Goal: Task Accomplishment & Management: Manage account settings

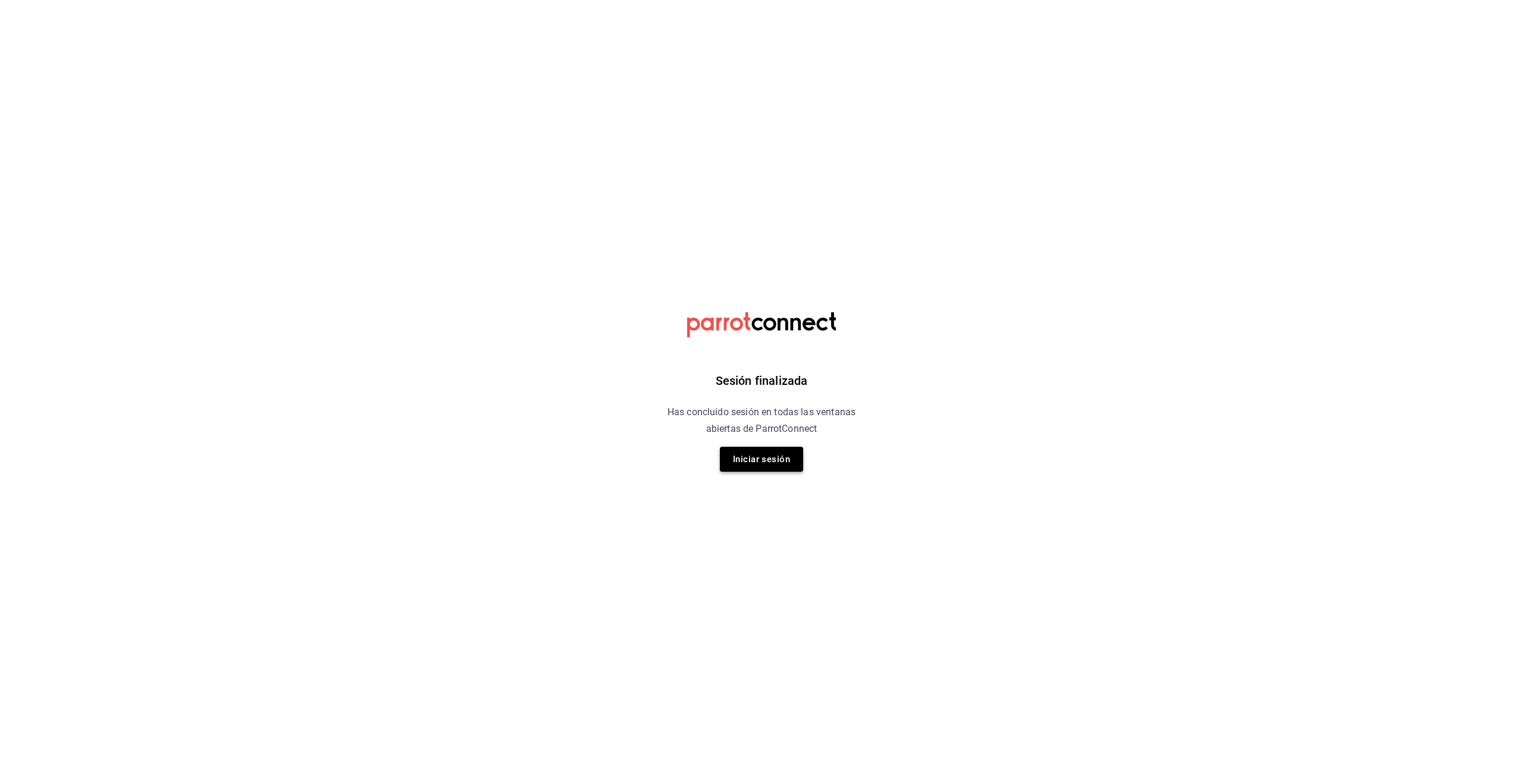
click at [751, 456] on button "Iniciar sesión" at bounding box center [761, 459] width 84 height 25
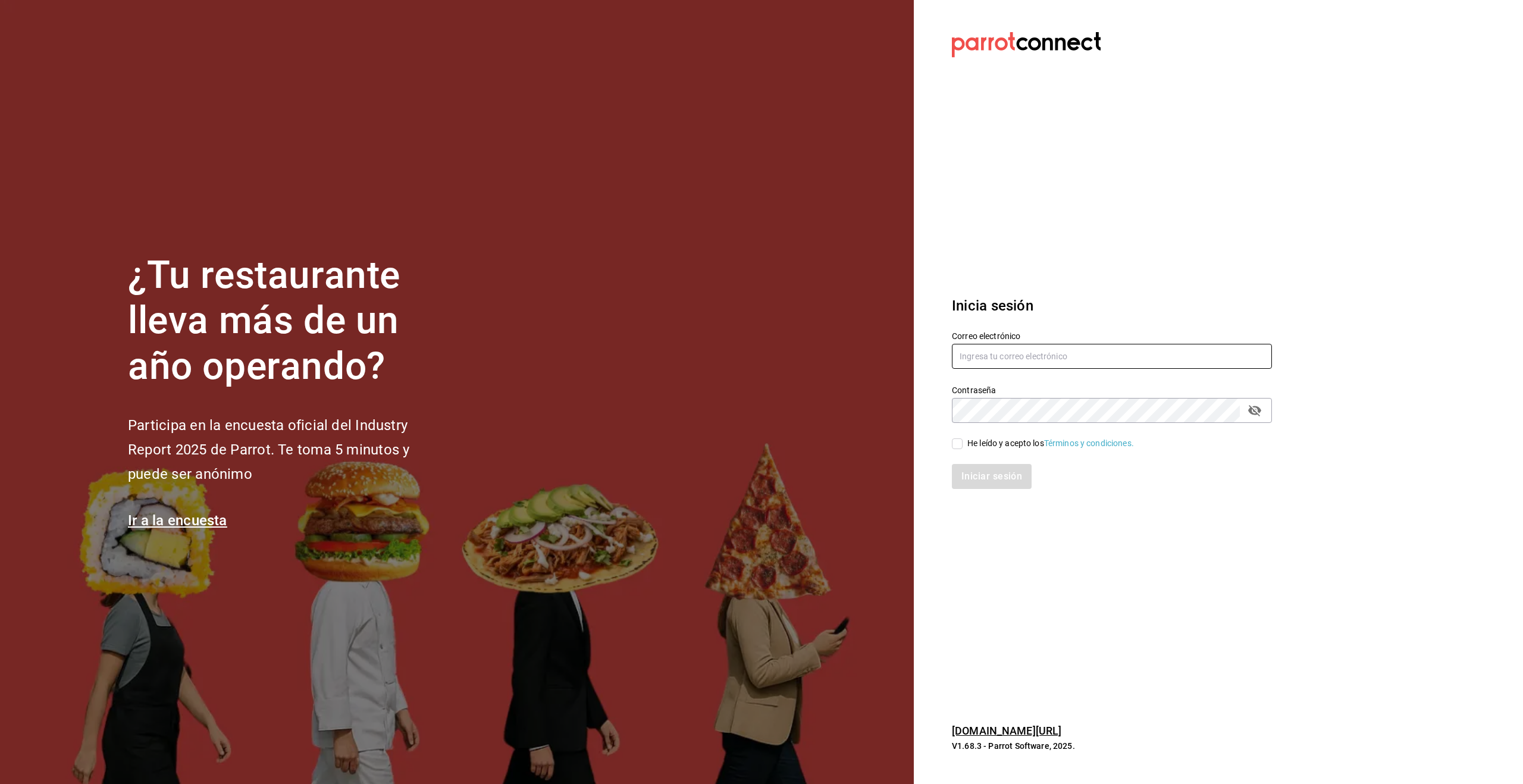
click at [1018, 361] on input "text" at bounding box center [1112, 356] width 320 height 25
type input "[EMAIL_ADDRESS][DOMAIN_NAME]"
drag, startPoint x: 960, startPoint y: 443, endPoint x: 964, endPoint y: 455, distance: 12.6
click at [960, 443] on input "He leído y acepto los Términos y condiciones." at bounding box center [958, 443] width 11 height 11
checkbox input "true"
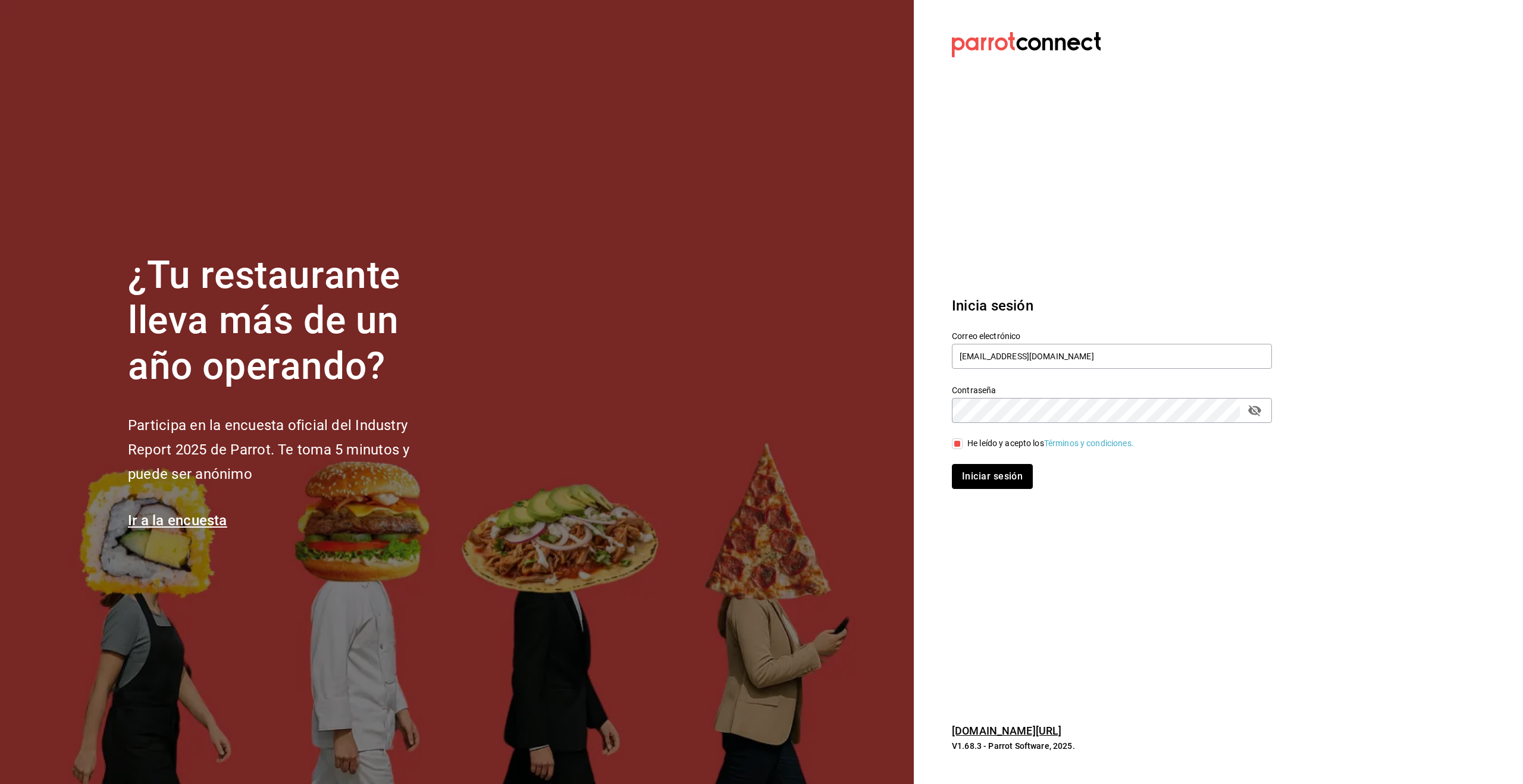
click at [996, 480] on button "Iniciar sesión" at bounding box center [992, 476] width 81 height 25
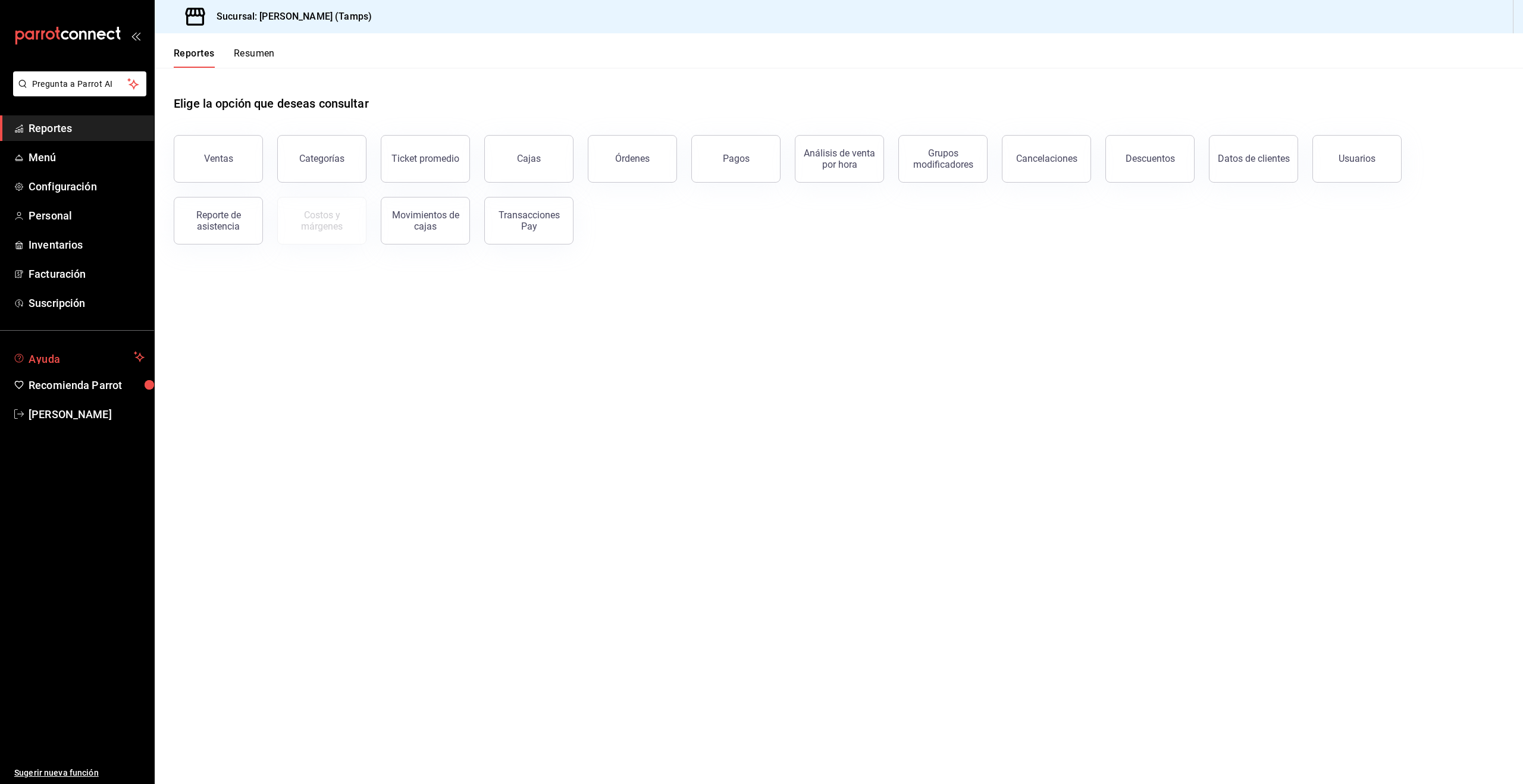
click at [52, 357] on span "Ayuda" at bounding box center [78, 357] width 101 height 15
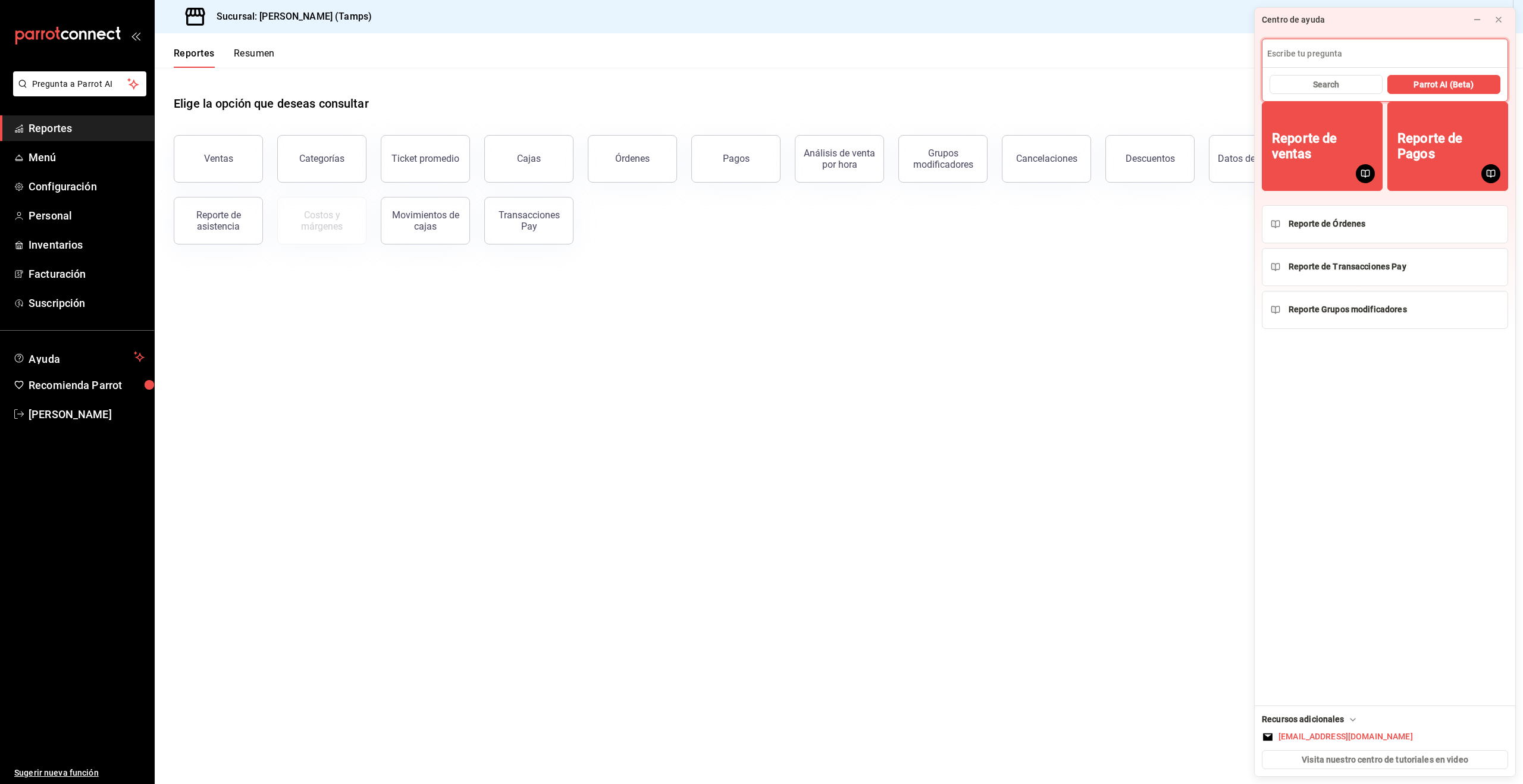
click at [1327, 49] on input at bounding box center [1384, 53] width 245 height 28
type input "descuento"
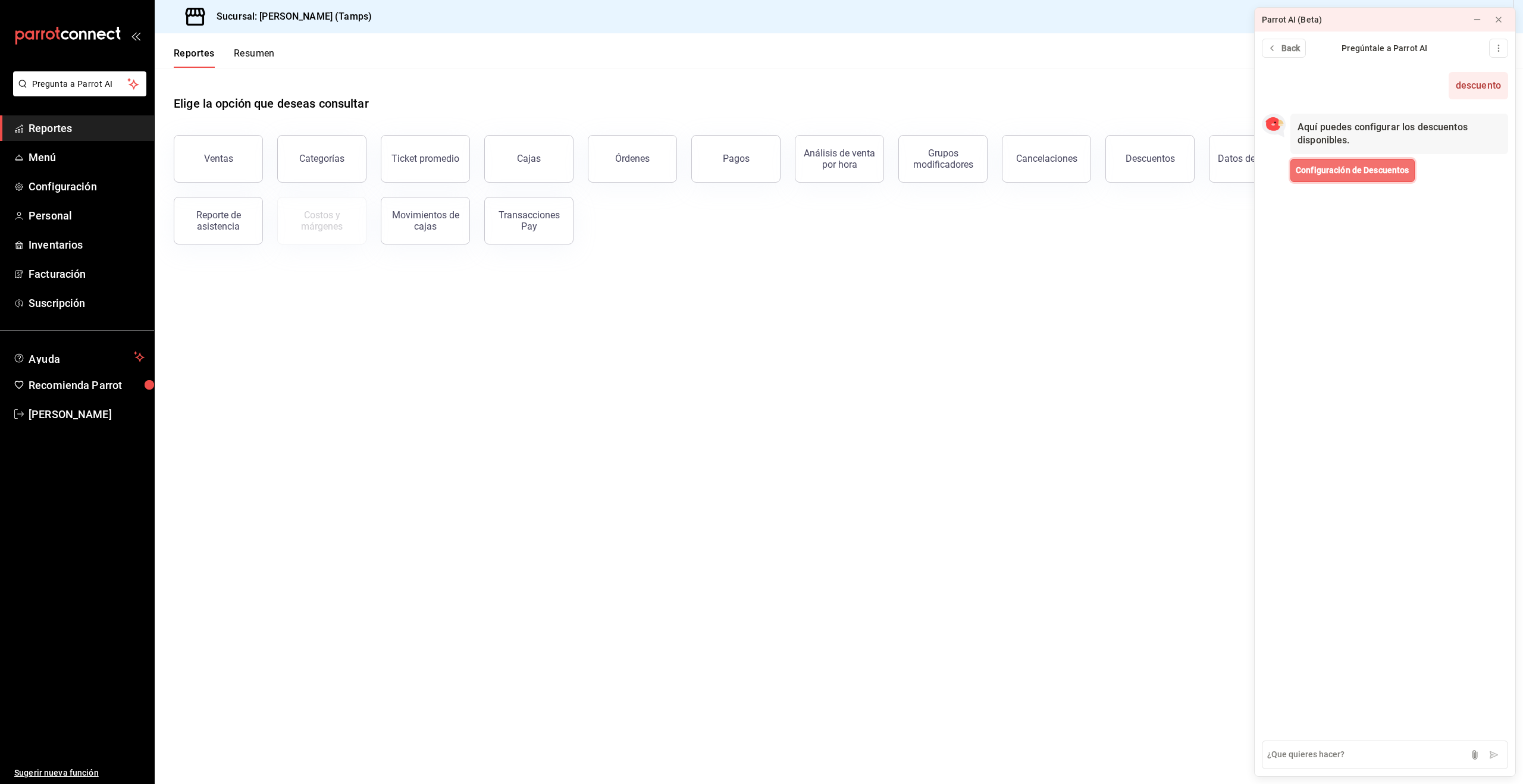
click at [1344, 168] on span "Configuración de Descuentos" at bounding box center [1353, 170] width 114 height 12
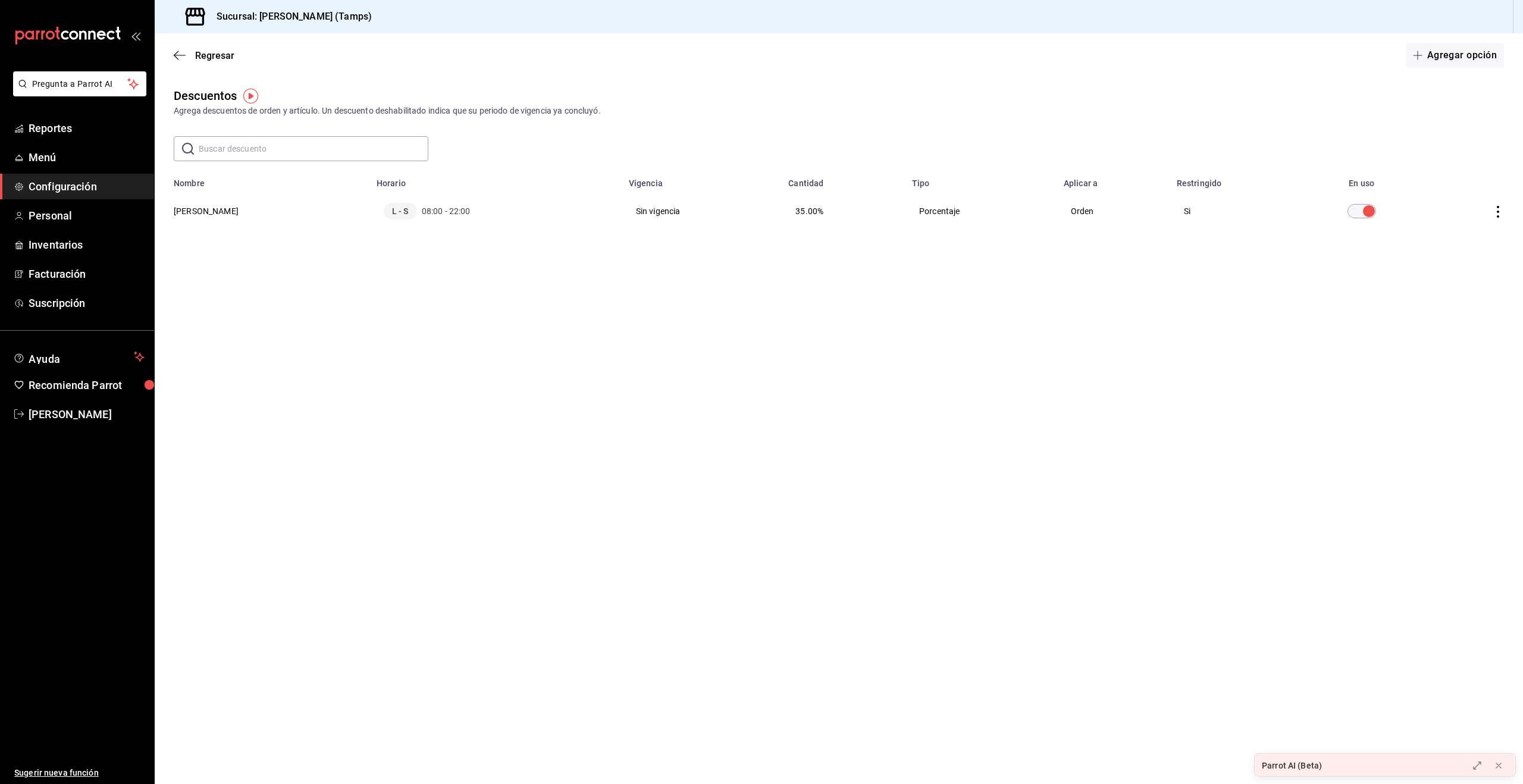
click at [1471, 40] on div "Regresar Agregar opción" at bounding box center [839, 54] width 1368 height 44
click at [1439, 57] on button "Agregar opción" at bounding box center [1455, 55] width 98 height 25
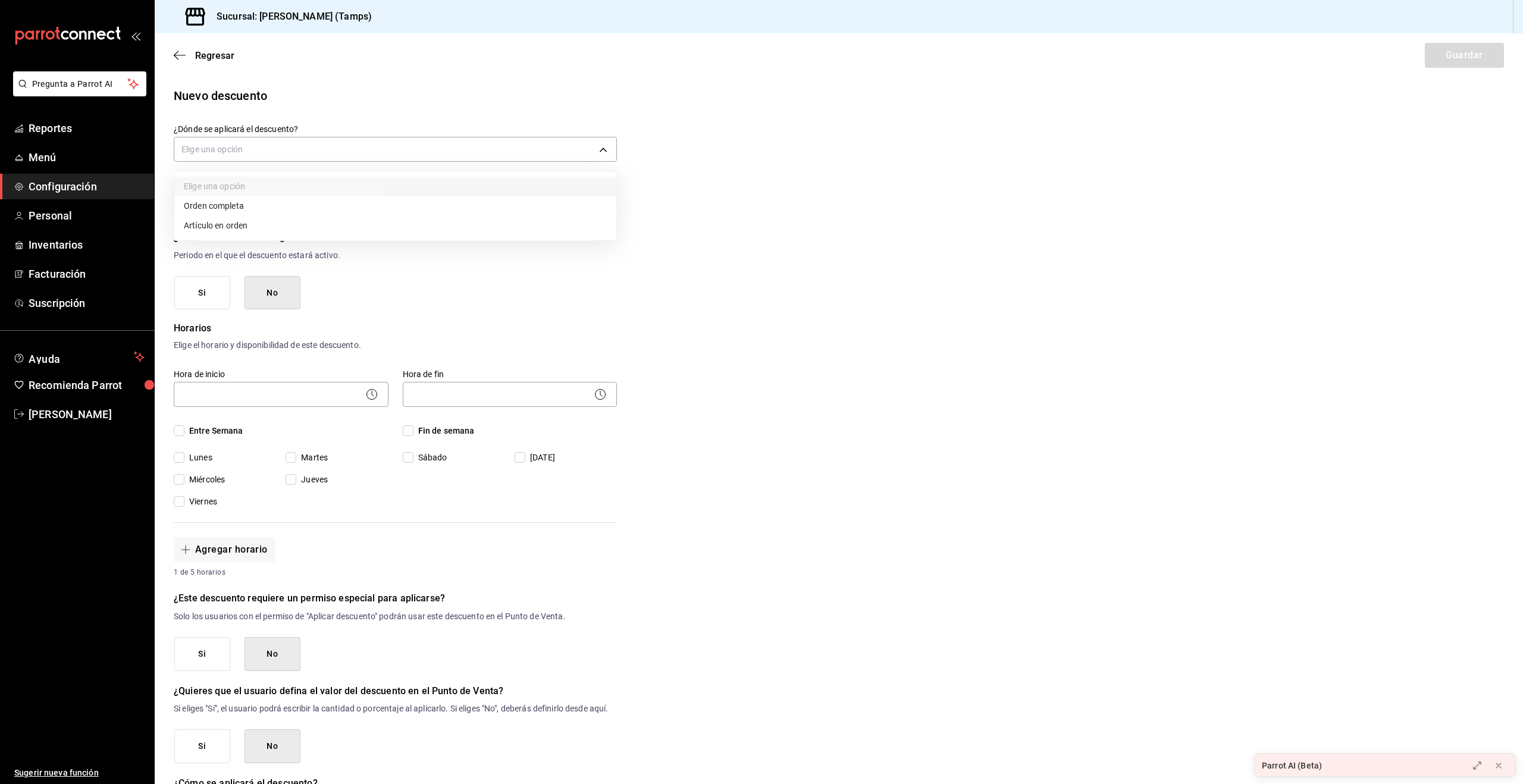
click at [272, 154] on body "Pregunta a Parrot AI Reportes Menú Configuración Personal Inventarios Facturaci…" at bounding box center [761, 392] width 1523 height 784
click at [219, 203] on li "Orden completa" at bounding box center [395, 206] width 442 height 20
type input "ORDER"
click at [262, 204] on input "text" at bounding box center [281, 203] width 215 height 25
type input "anticipo"
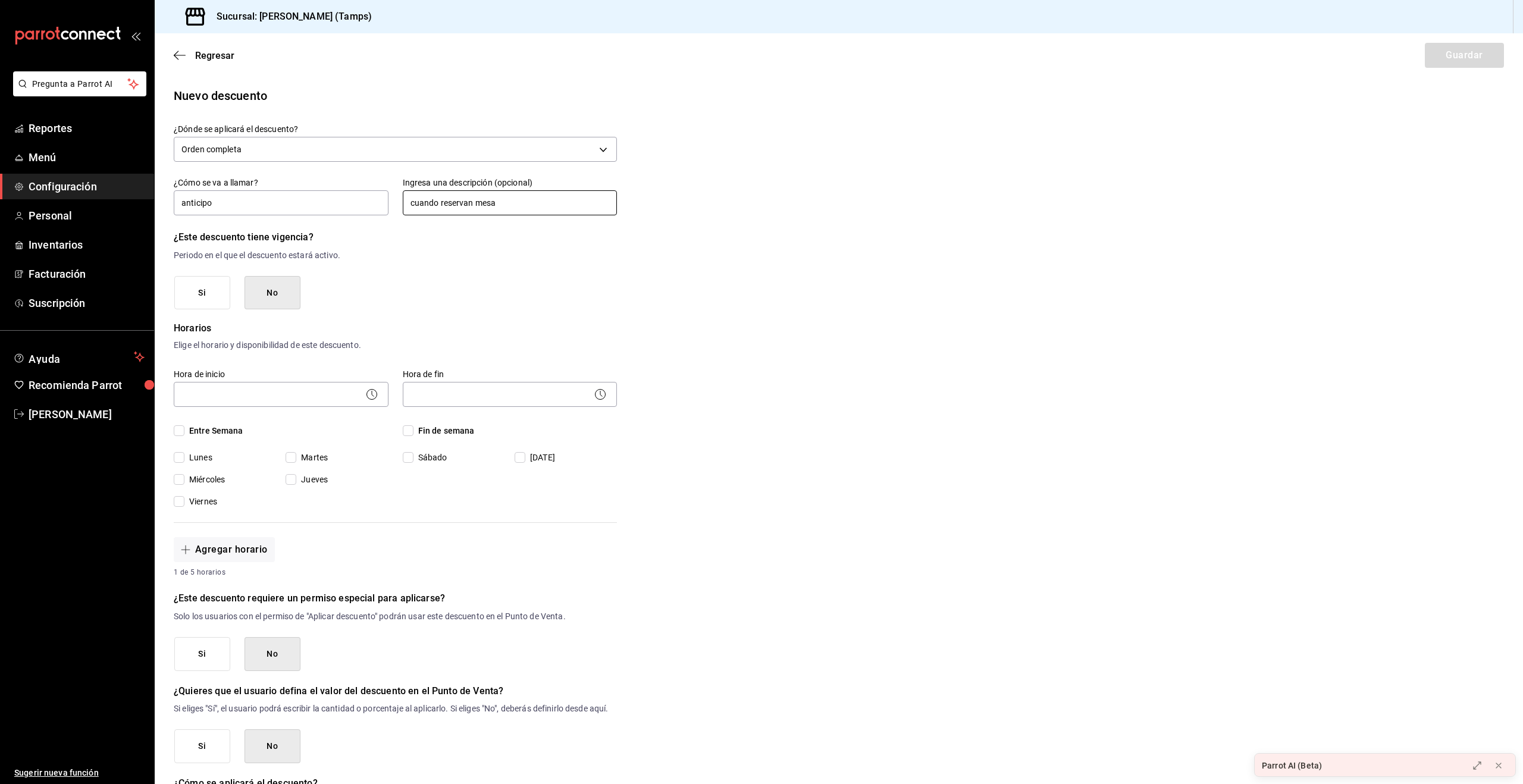
type input "cuando reservan mesa"
click at [290, 290] on button "No" at bounding box center [272, 293] width 56 height 34
click at [216, 293] on button "Si" at bounding box center [202, 293] width 56 height 34
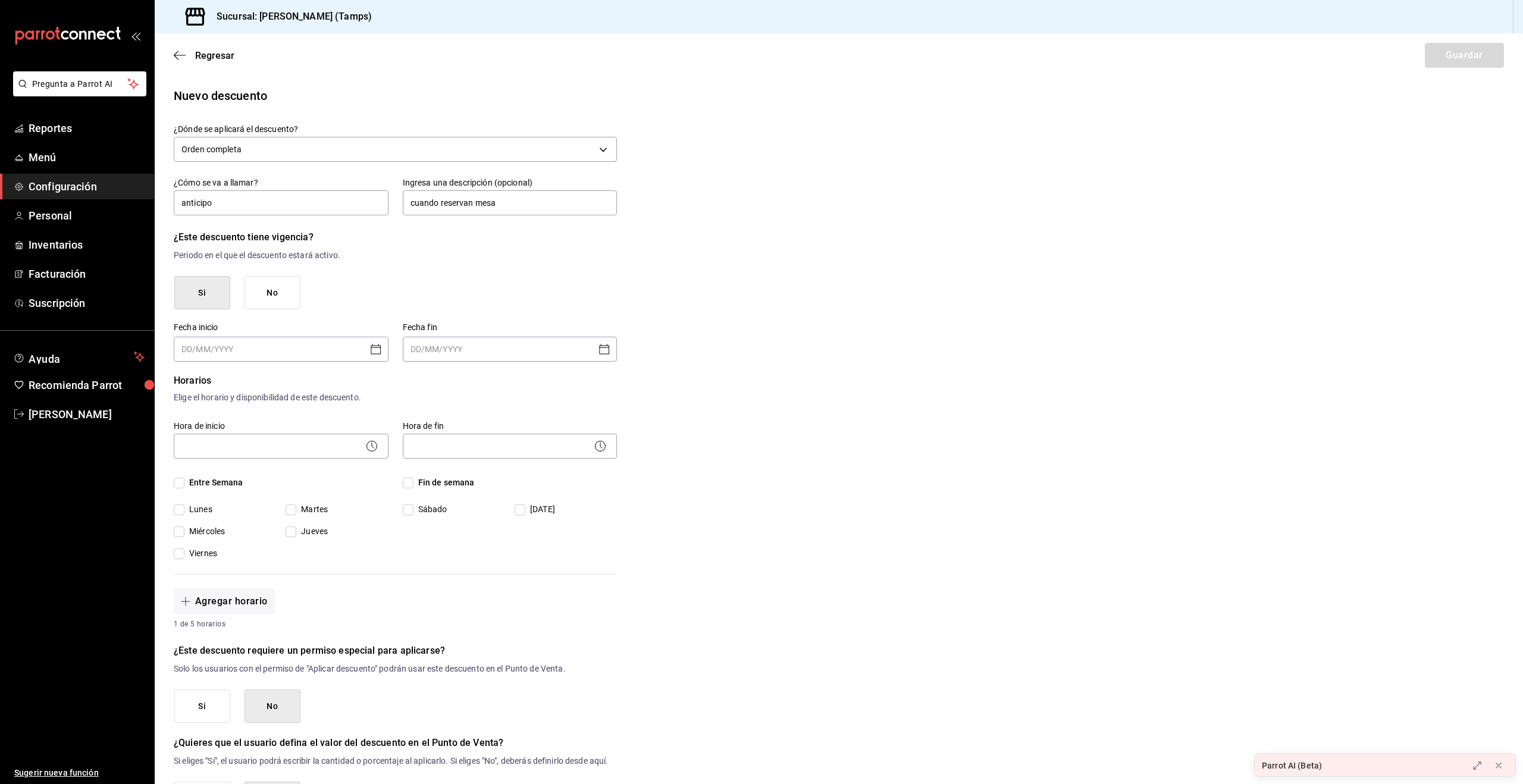
click at [272, 294] on button "No" at bounding box center [272, 293] width 56 height 34
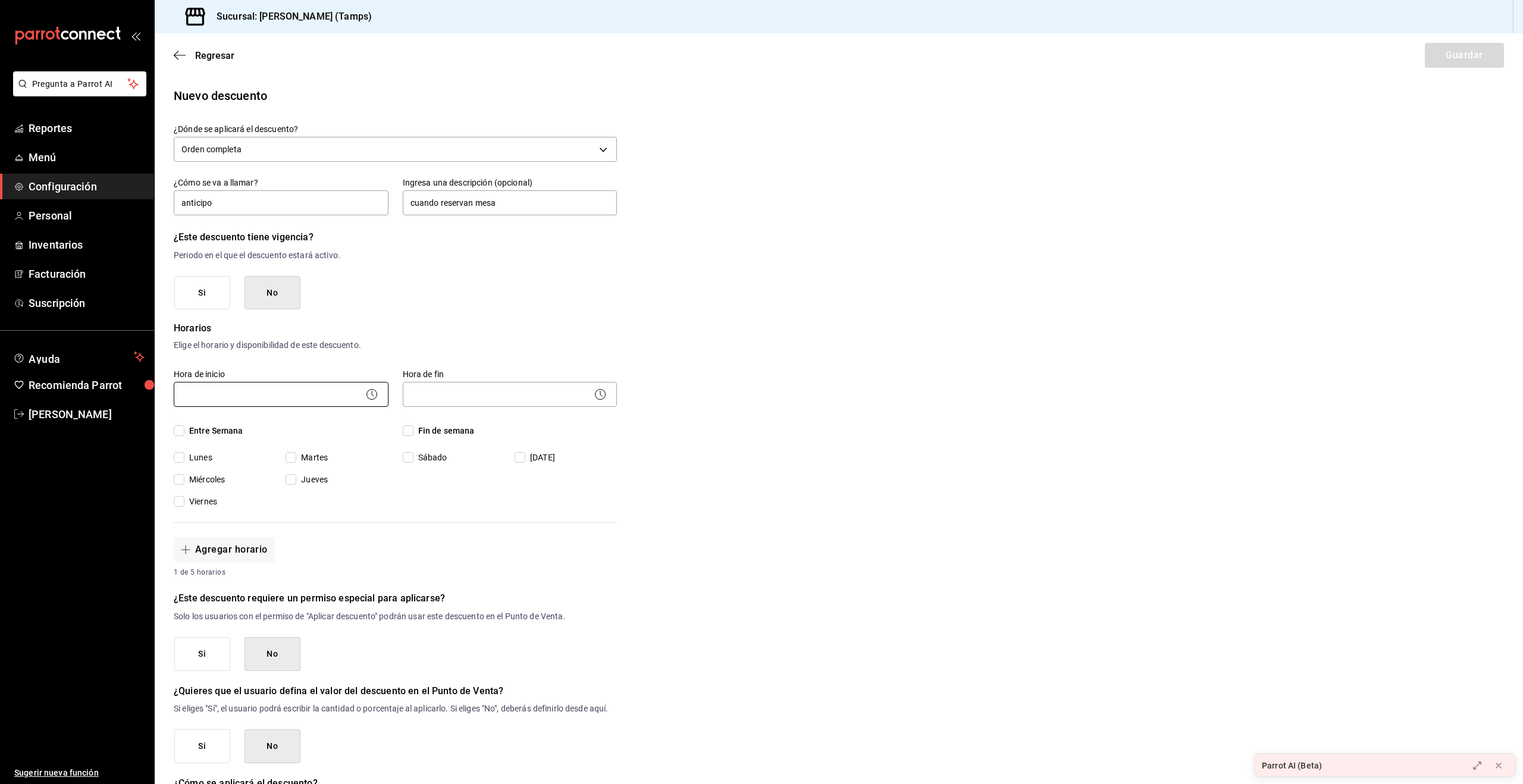
click at [270, 392] on body "Pregunta a Parrot AI Reportes Menú Configuración Personal Inventarios Facturaci…" at bounding box center [761, 392] width 1523 height 784
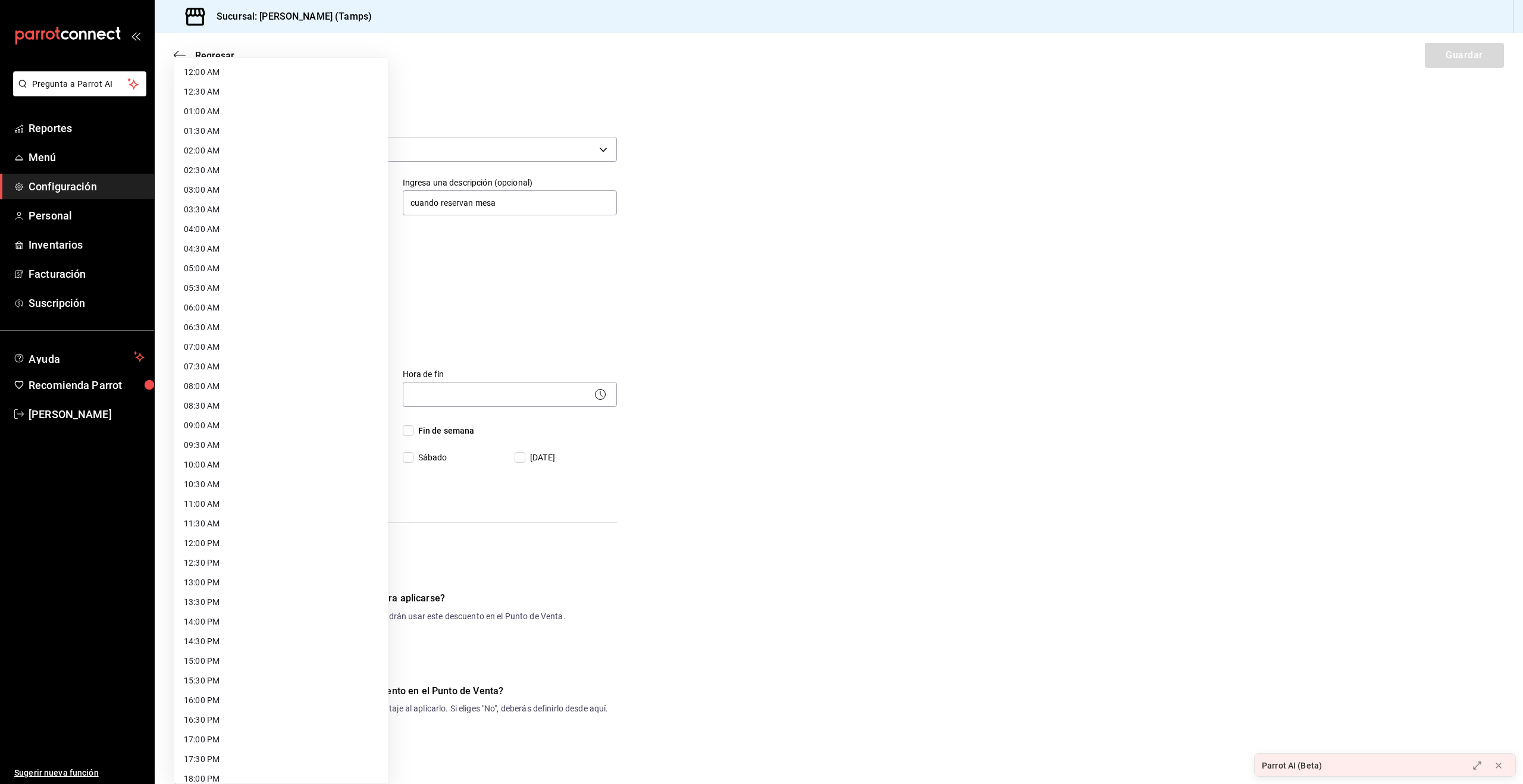
click at [242, 388] on li "08:00 AM" at bounding box center [281, 387] width 213 height 20
type input "08:00"
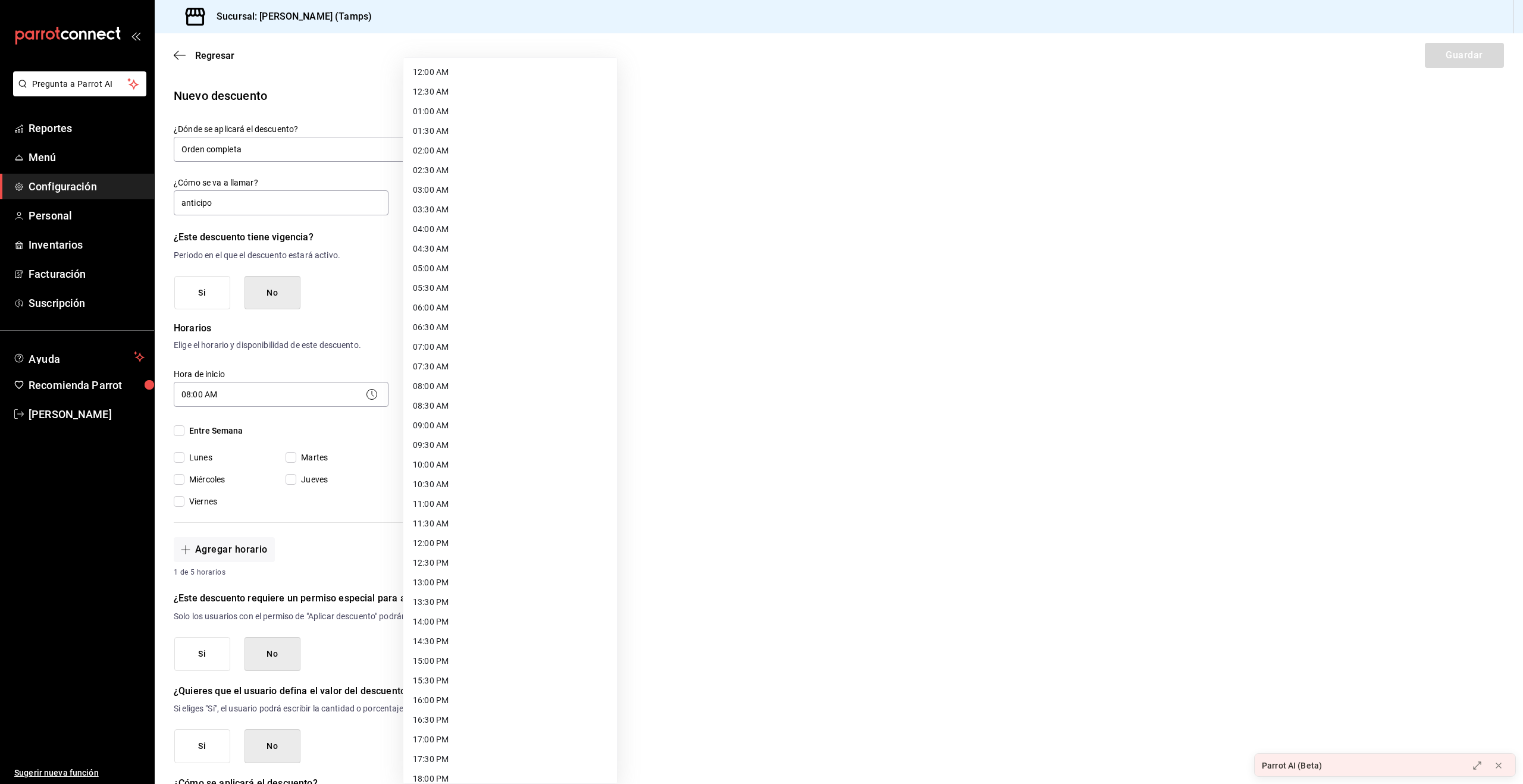
click at [476, 394] on body "Pregunta a Parrot AI Reportes Menú Configuración Personal Inventarios Facturaci…" at bounding box center [761, 392] width 1523 height 784
click at [450, 688] on li "22:00 PM" at bounding box center [510, 690] width 213 height 20
type input "22:00"
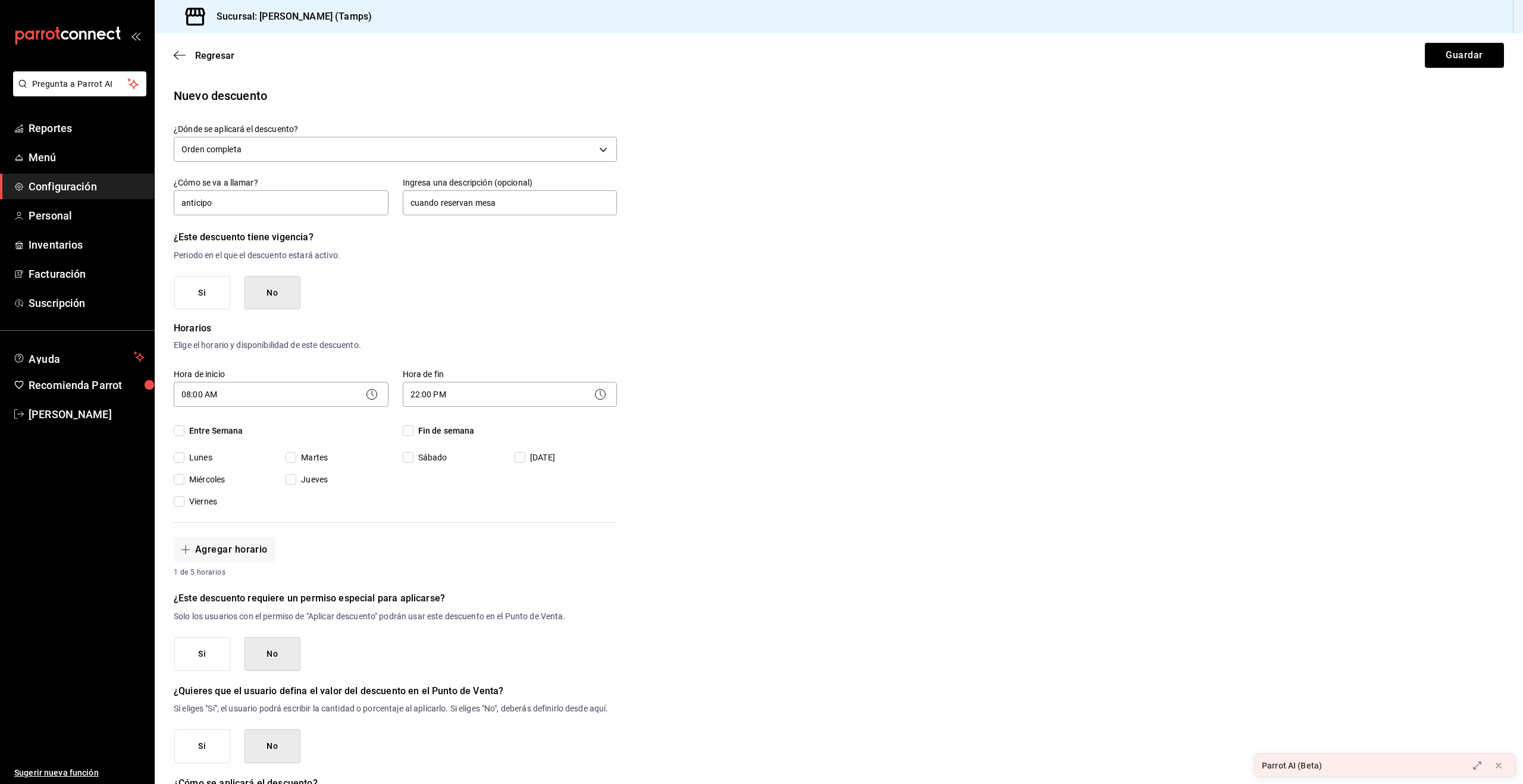
drag, startPoint x: 221, startPoint y: 433, endPoint x: 232, endPoint y: 436, distance: 11.4
click at [221, 433] on span "Entre Semana" at bounding box center [213, 431] width 59 height 12
click at [184, 433] on input "Entre Semana" at bounding box center [179, 430] width 11 height 11
checkbox input "true"
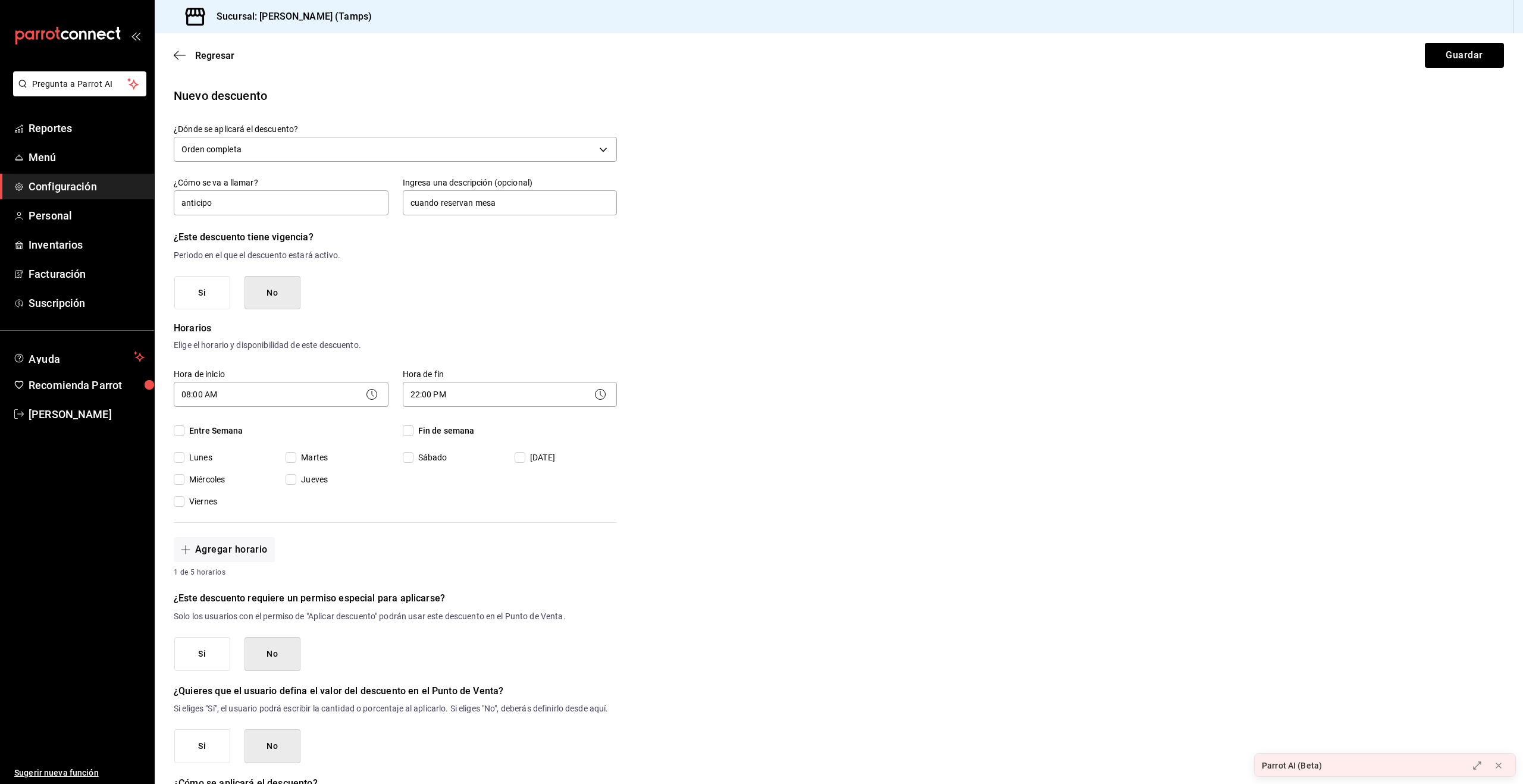
checkbox input "true"
click at [413, 460] on input "Sábado" at bounding box center [408, 457] width 11 height 11
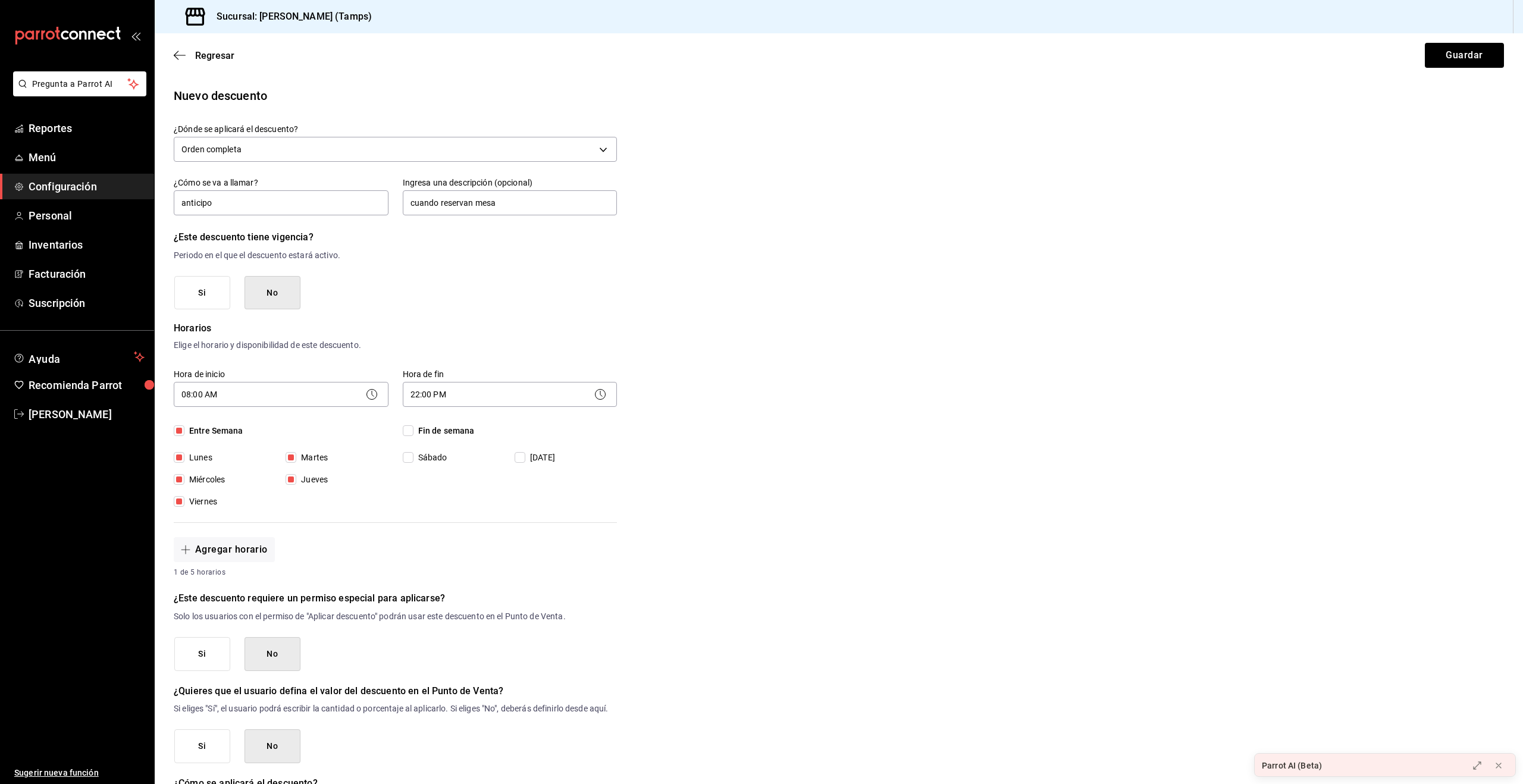
checkbox input "true"
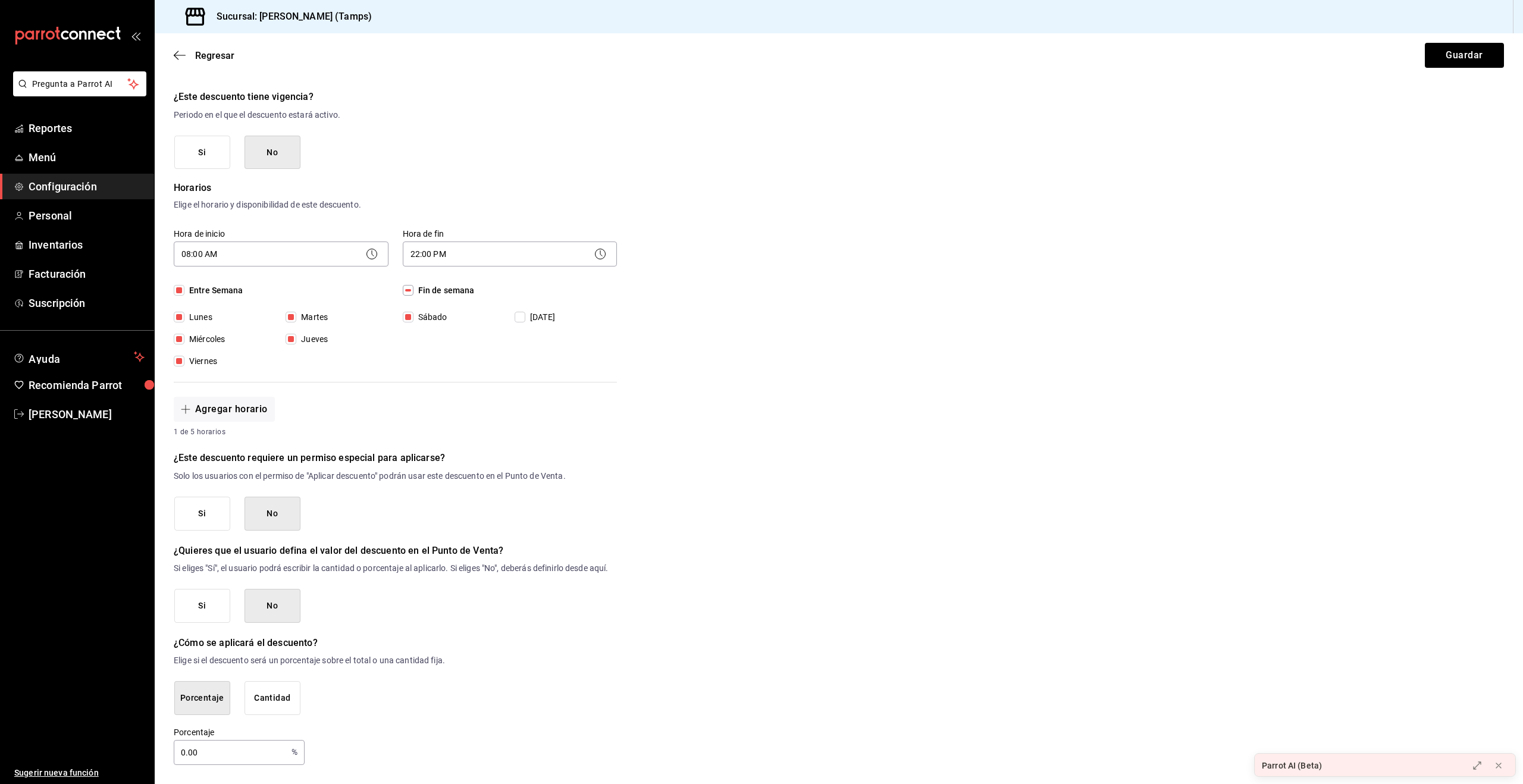
scroll to position [153, 0]
click at [209, 503] on button "Si" at bounding box center [202, 513] width 56 height 34
click at [215, 608] on button "Si" at bounding box center [202, 606] width 56 height 34
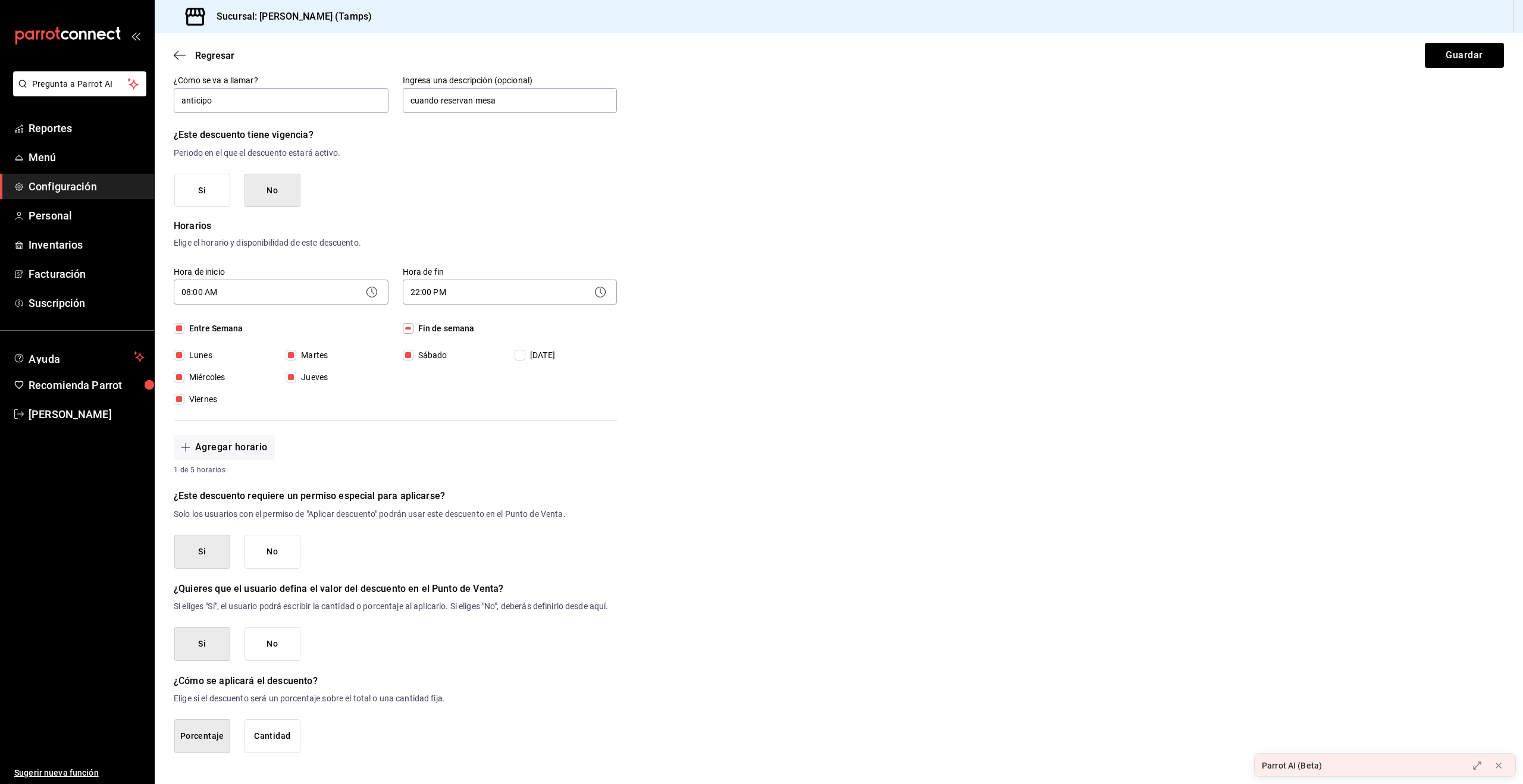
scroll to position [115, 0]
click at [278, 728] on button "Cantidad" at bounding box center [272, 736] width 56 height 34
click at [1458, 44] on button "Guardar" at bounding box center [1464, 55] width 79 height 25
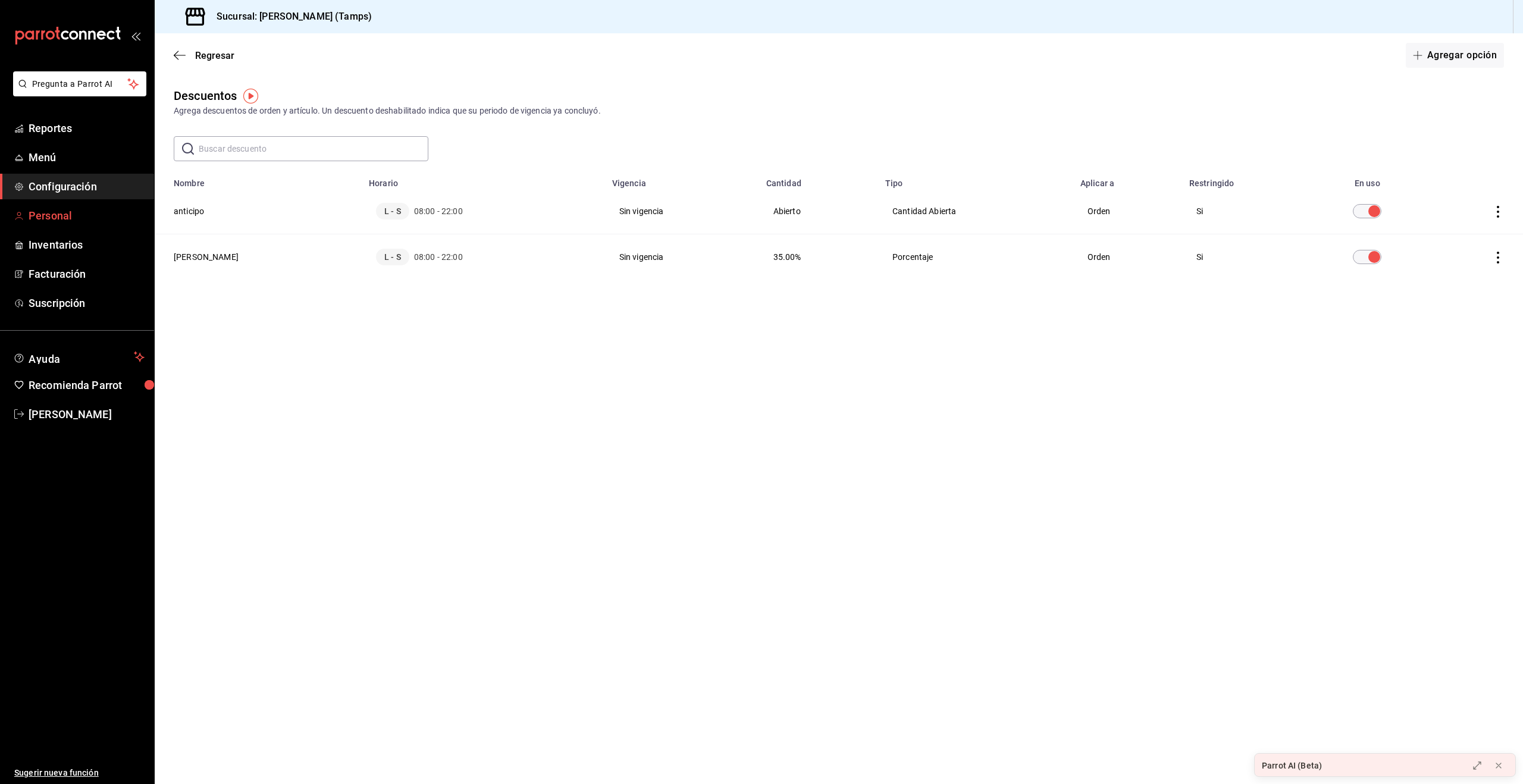
click at [48, 219] on span "Personal" at bounding box center [86, 216] width 116 height 16
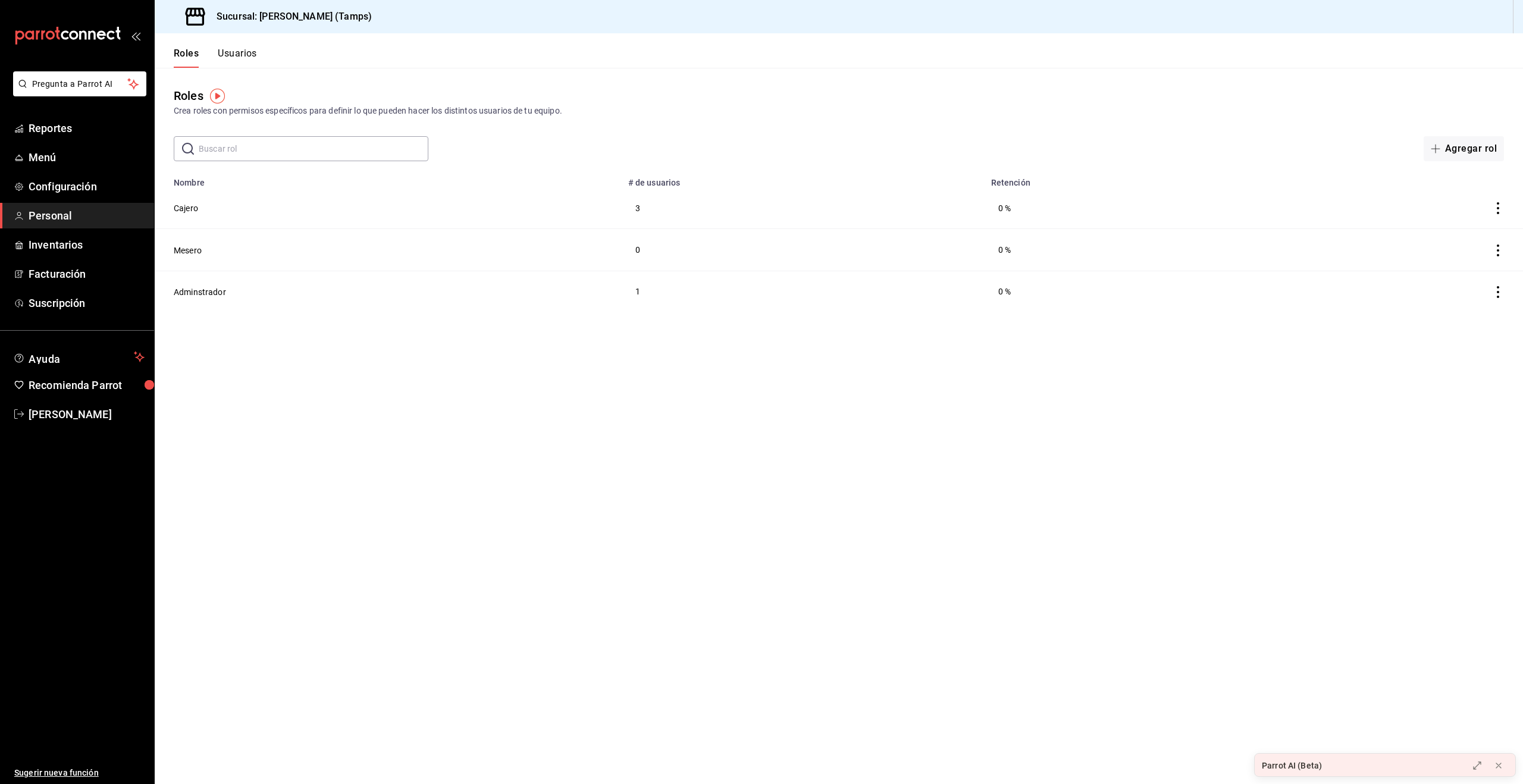
click at [237, 59] on button "Usuarios" at bounding box center [237, 58] width 39 height 20
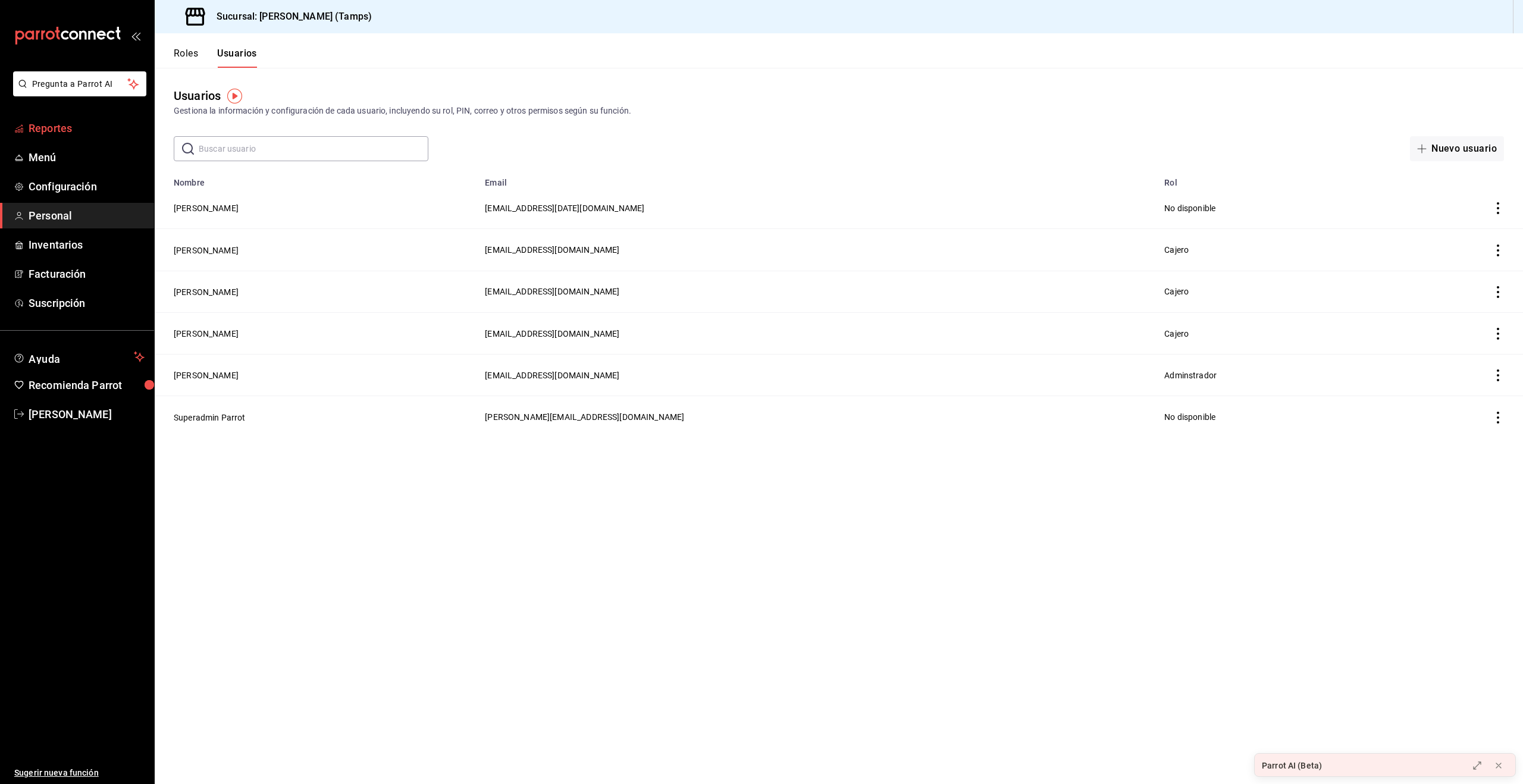
click at [48, 128] on span "Reportes" at bounding box center [86, 128] width 116 height 16
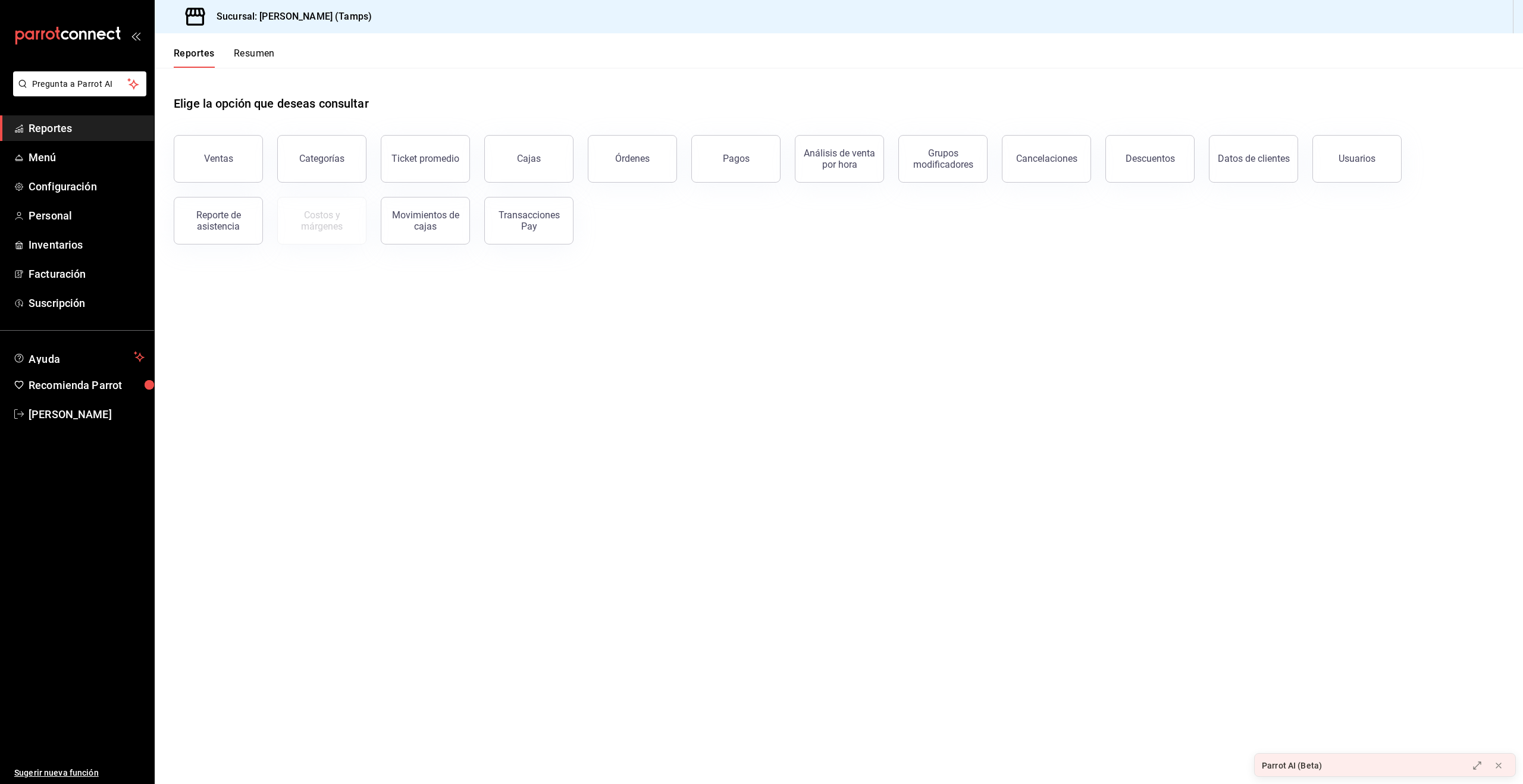
click at [242, 166] on button "Ventas" at bounding box center [218, 159] width 89 height 48
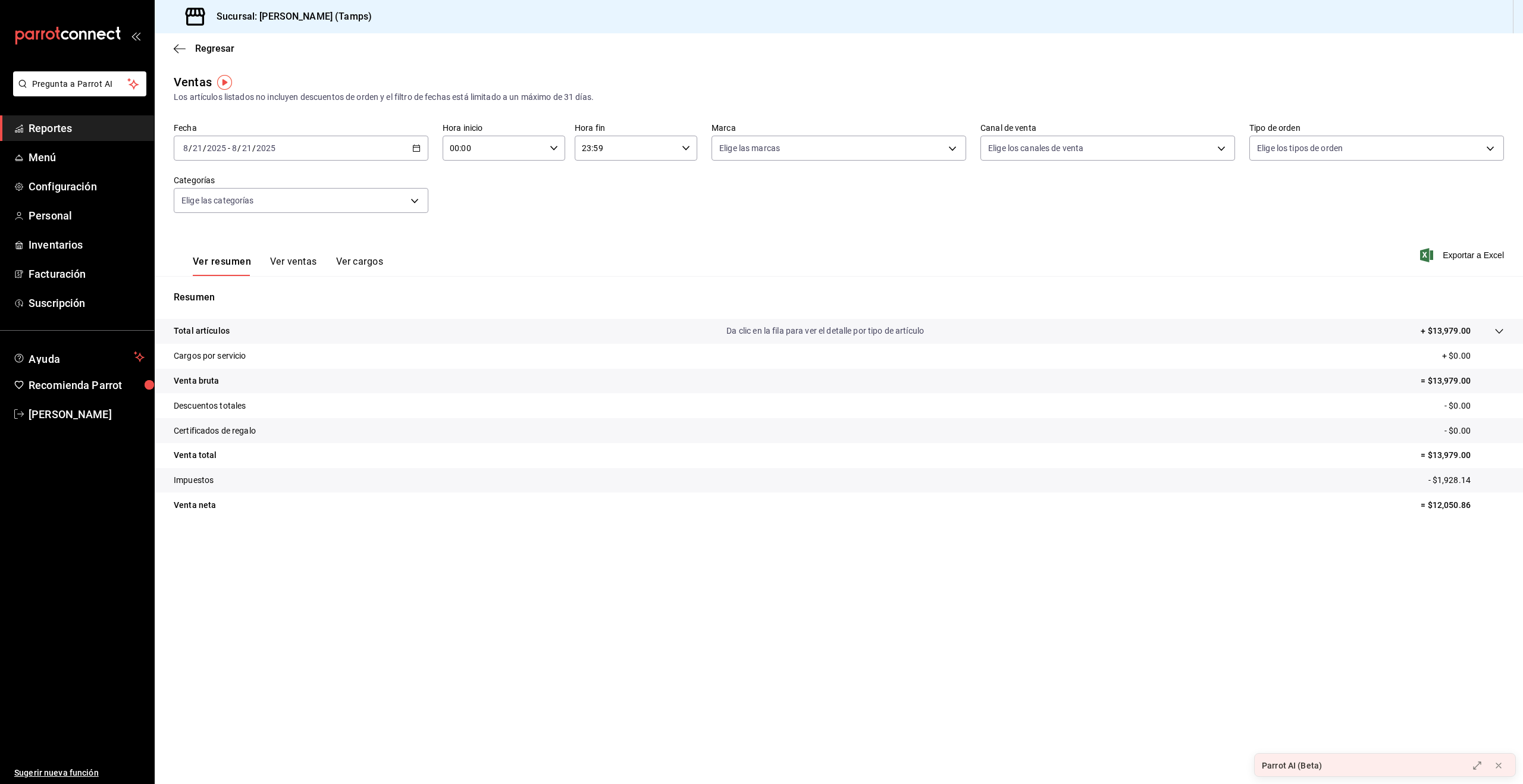
click at [33, 130] on span "Reportes" at bounding box center [86, 128] width 116 height 16
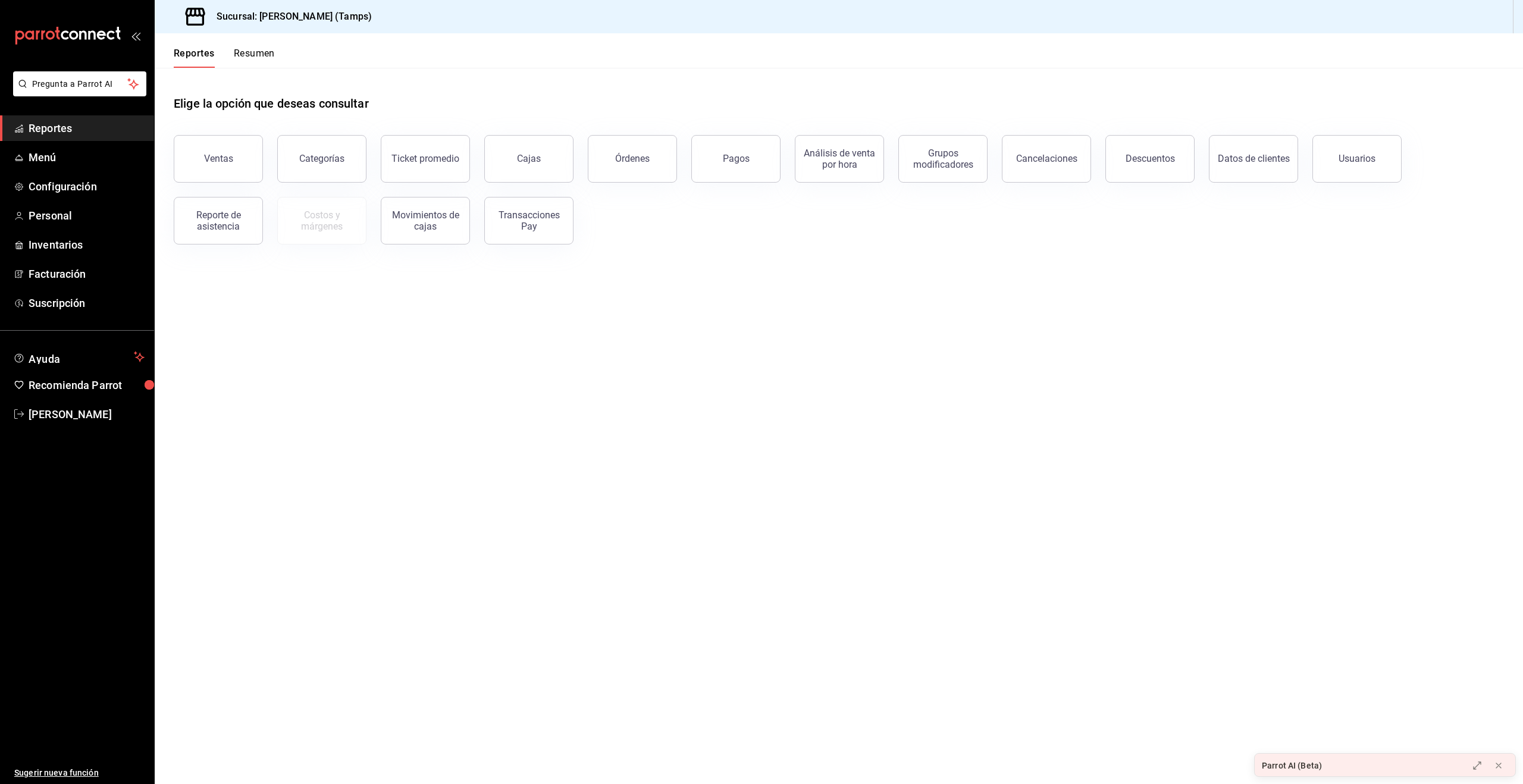
click at [623, 153] on div "Órdenes" at bounding box center [632, 158] width 35 height 12
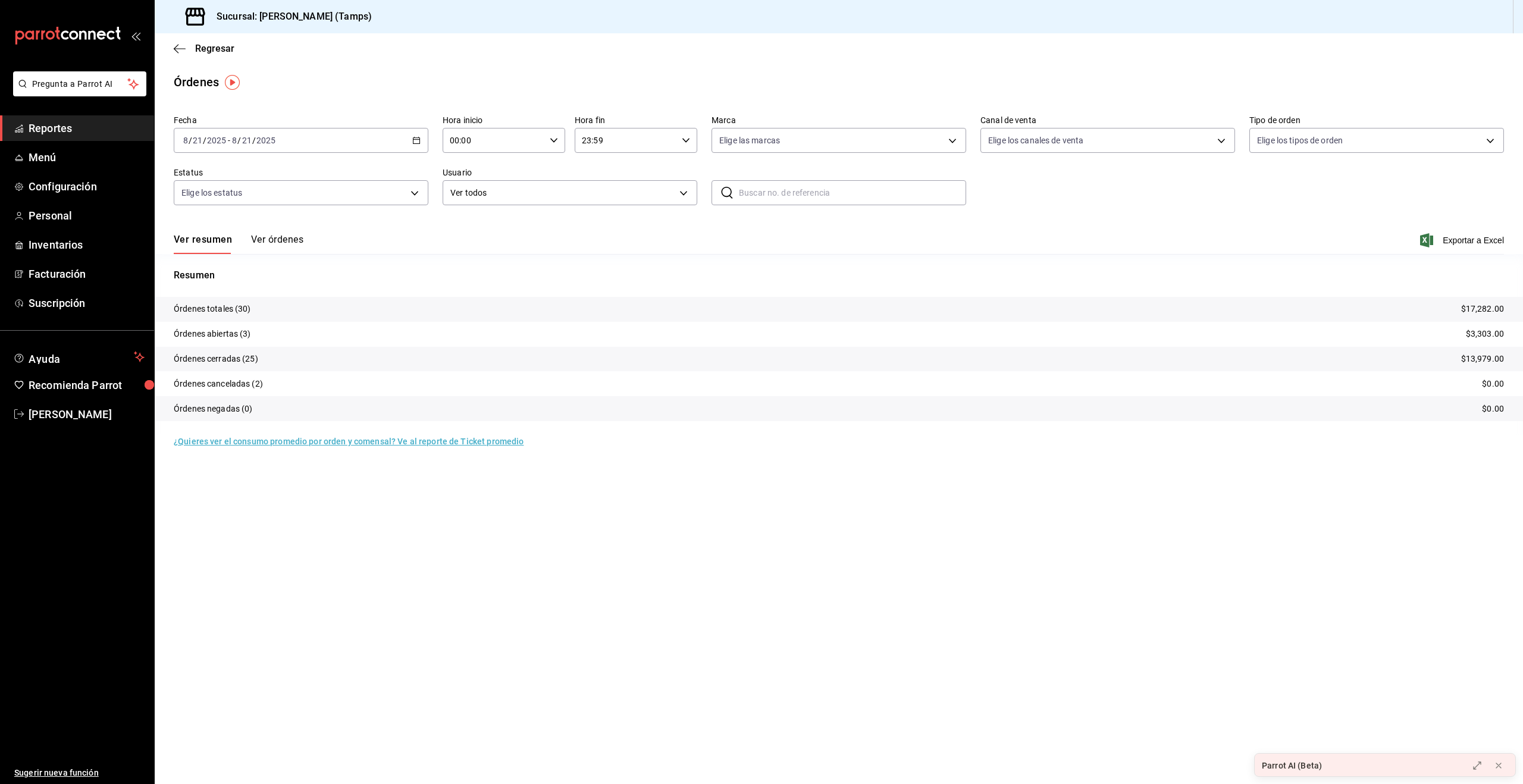
click at [317, 335] on tr "Órdenes abiertas (3) $3,303.00" at bounding box center [839, 334] width 1368 height 25
click at [204, 336] on p "Órdenes abiertas (3)" at bounding box center [212, 334] width 77 height 12
click at [1479, 333] on p "$3,303.00" at bounding box center [1485, 334] width 38 height 12
click at [280, 243] on button "Ver órdenes" at bounding box center [277, 244] width 52 height 20
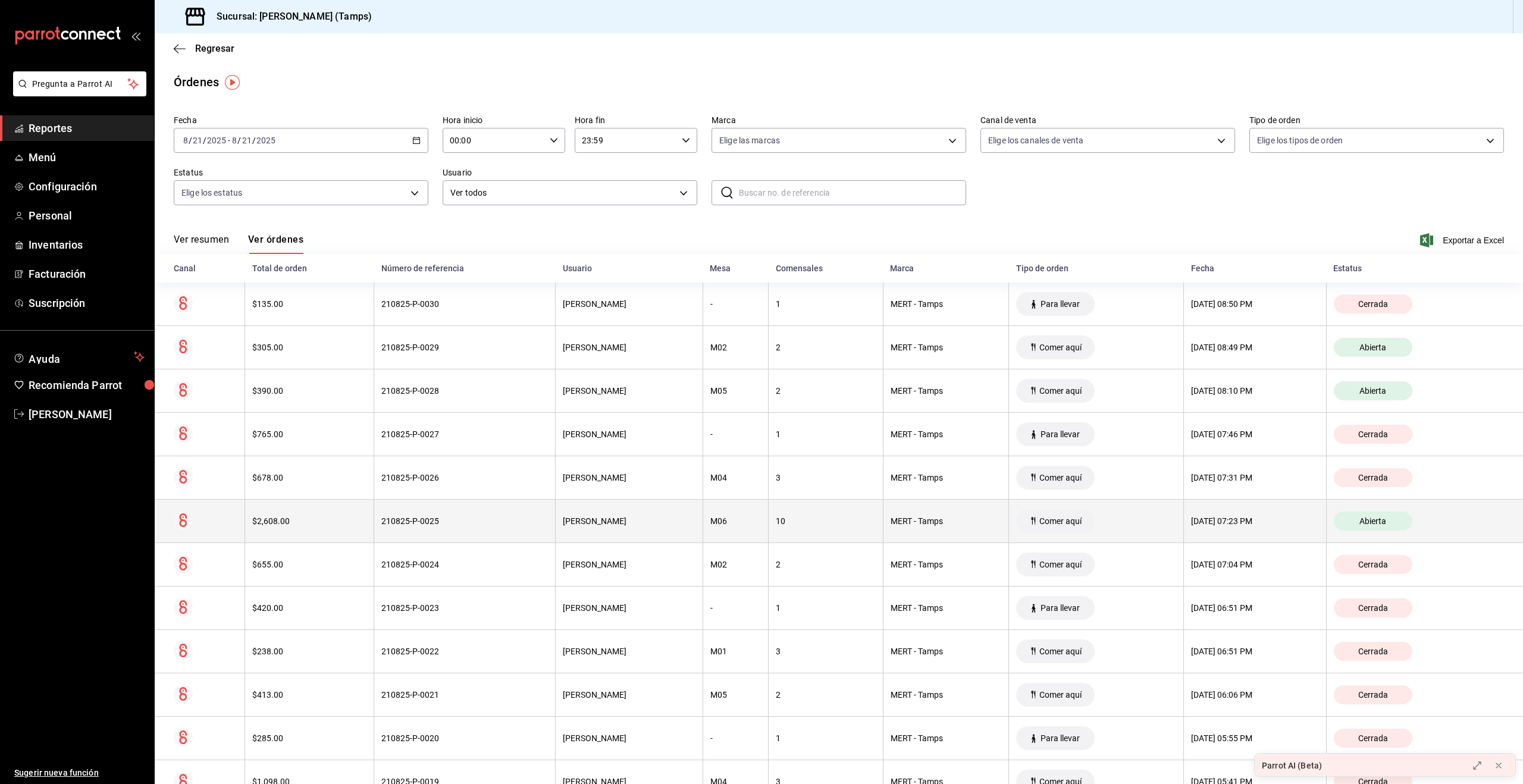
click at [644, 522] on div "[PERSON_NAME]" at bounding box center [628, 521] width 132 height 9
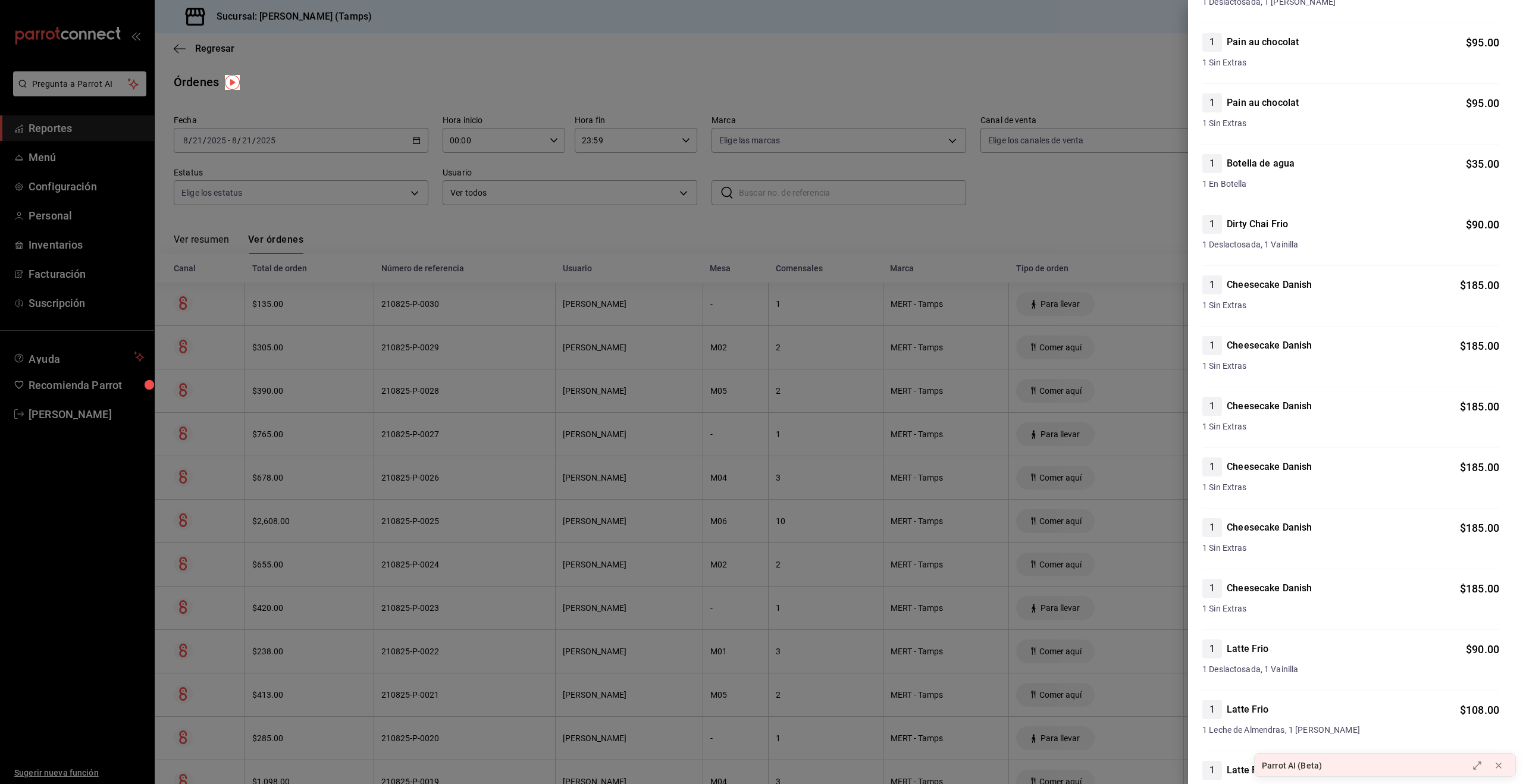
scroll to position [952, 0]
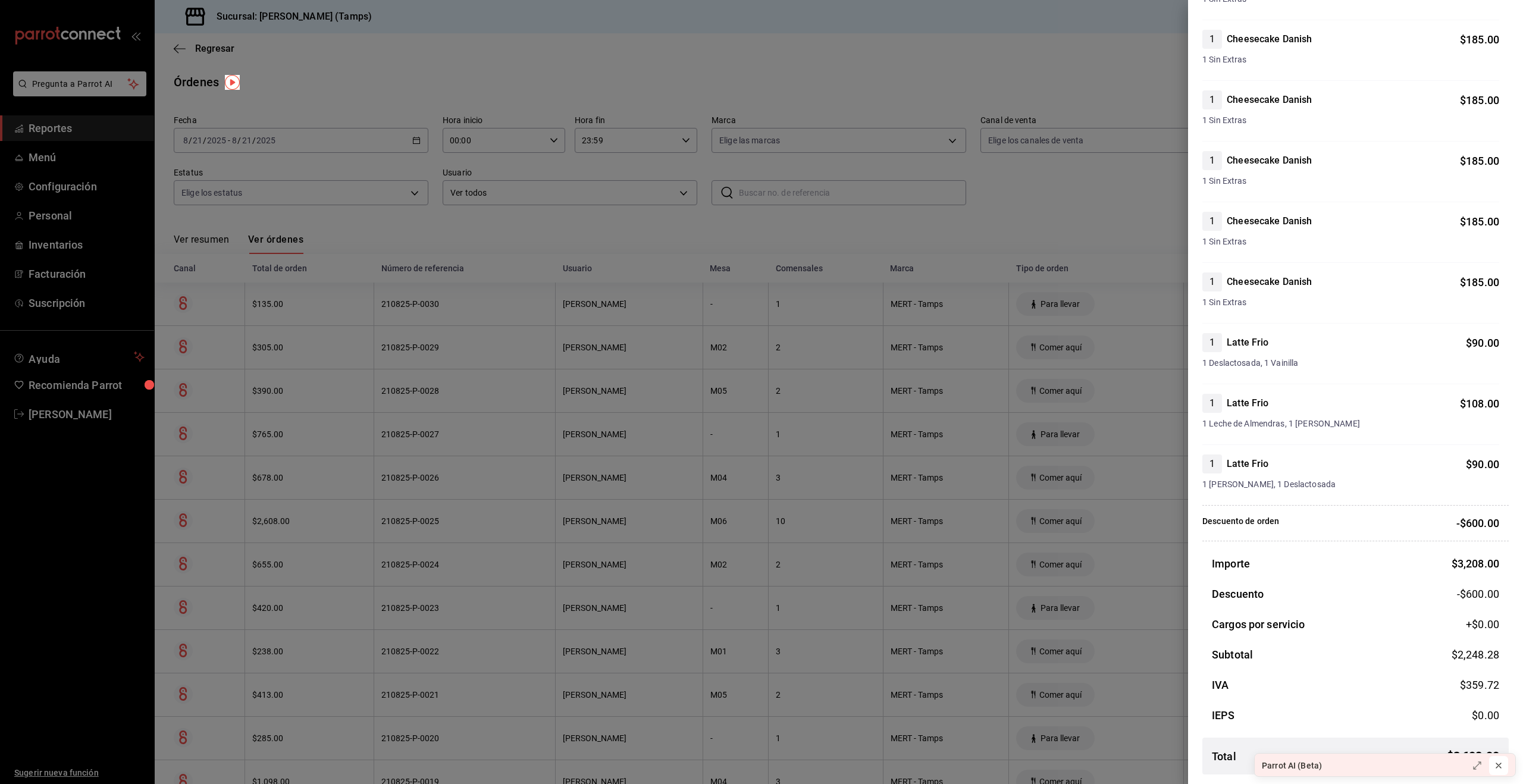
click at [1496, 764] on icon at bounding box center [1498, 766] width 9 height 9
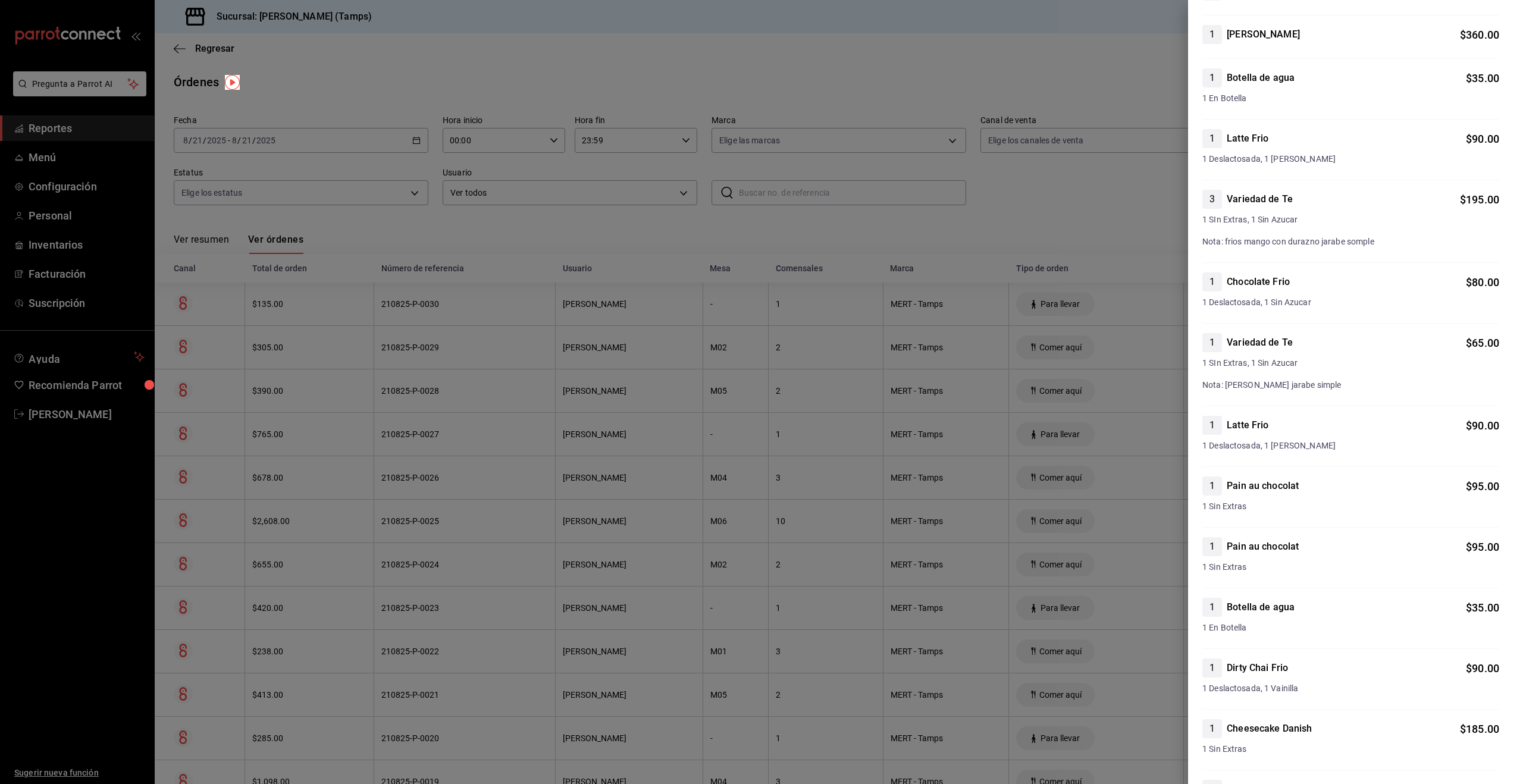
scroll to position [0, 0]
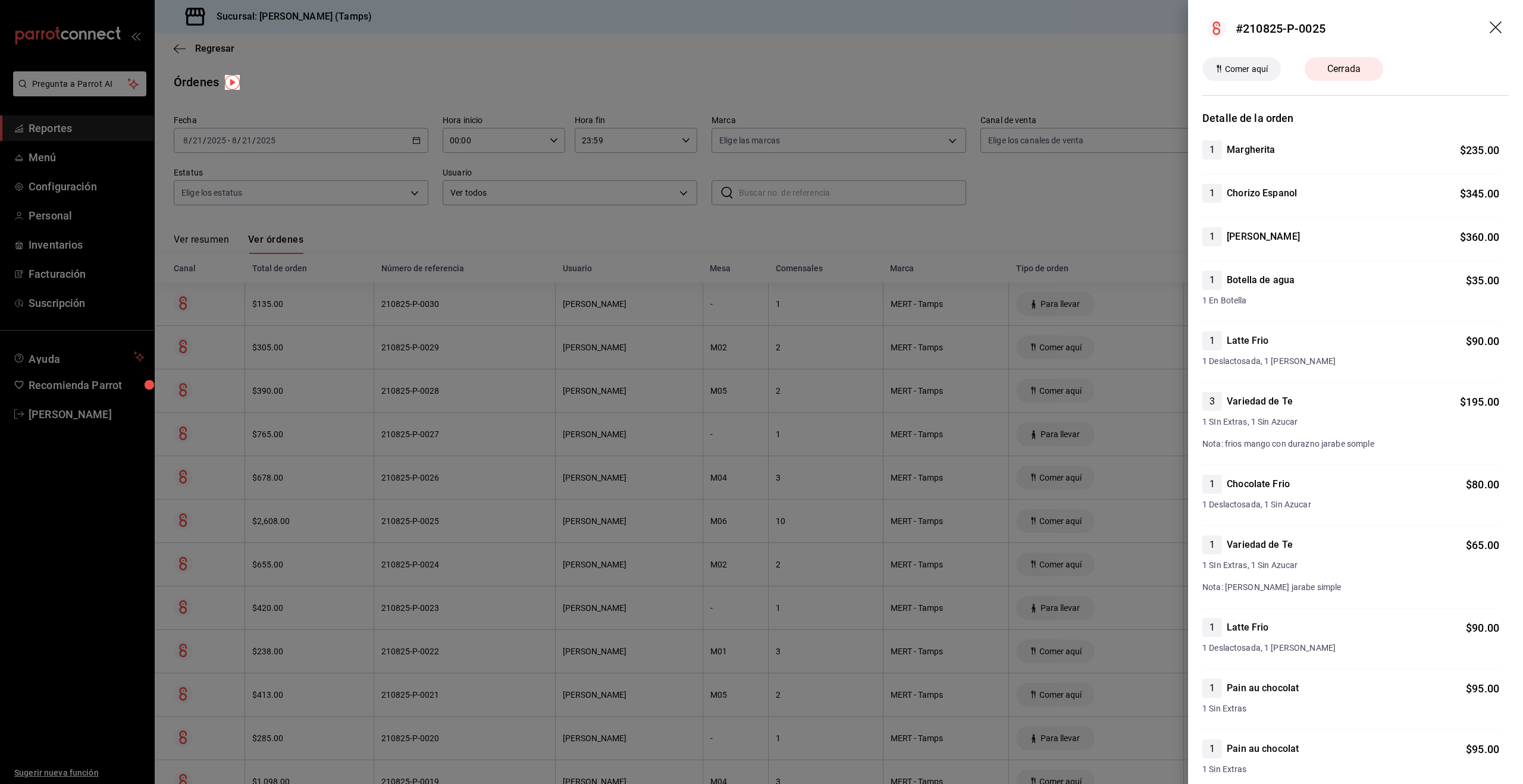
click at [637, 244] on div at bounding box center [761, 392] width 1523 height 784
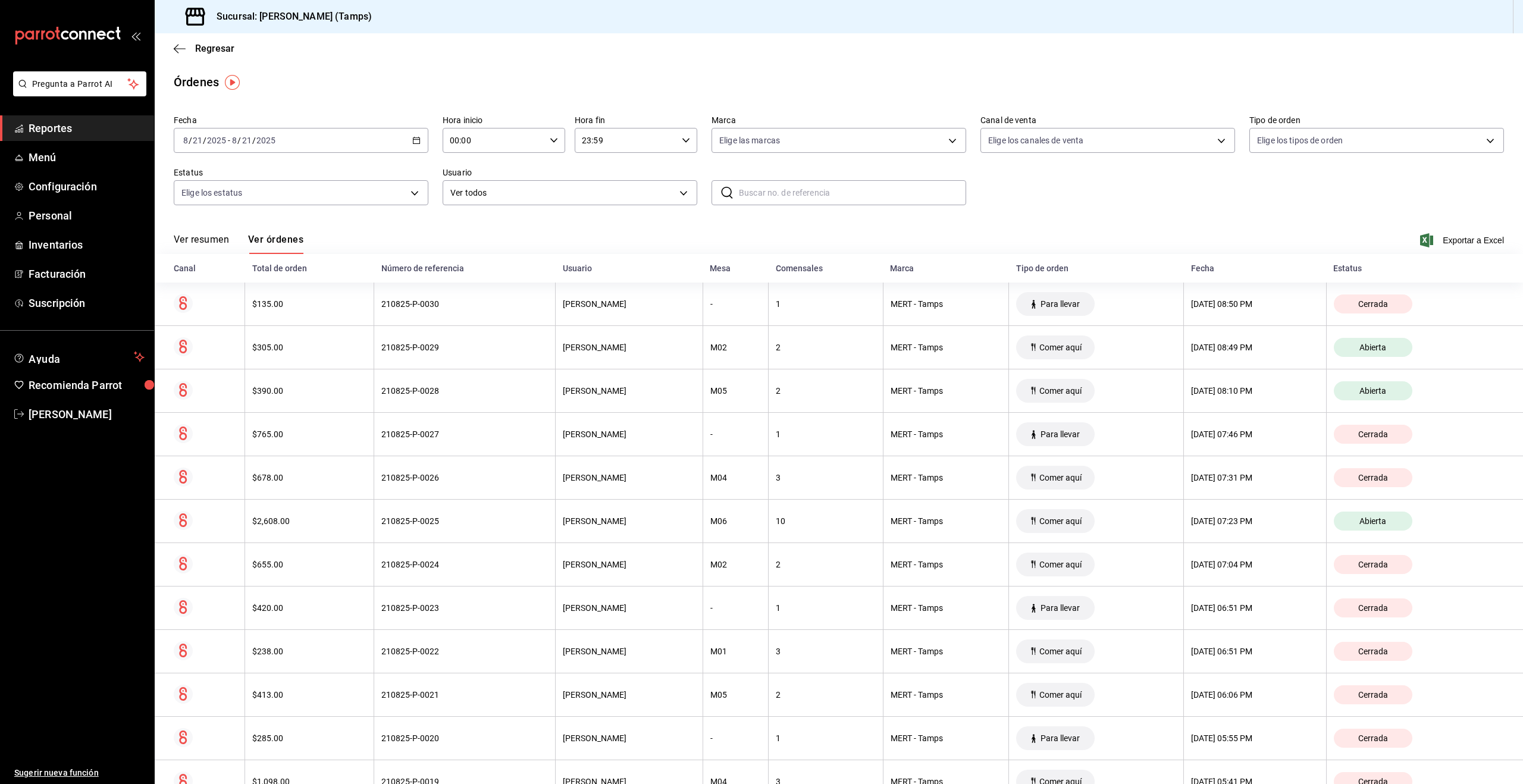
click at [187, 241] on button "Ver resumen" at bounding box center [201, 244] width 55 height 20
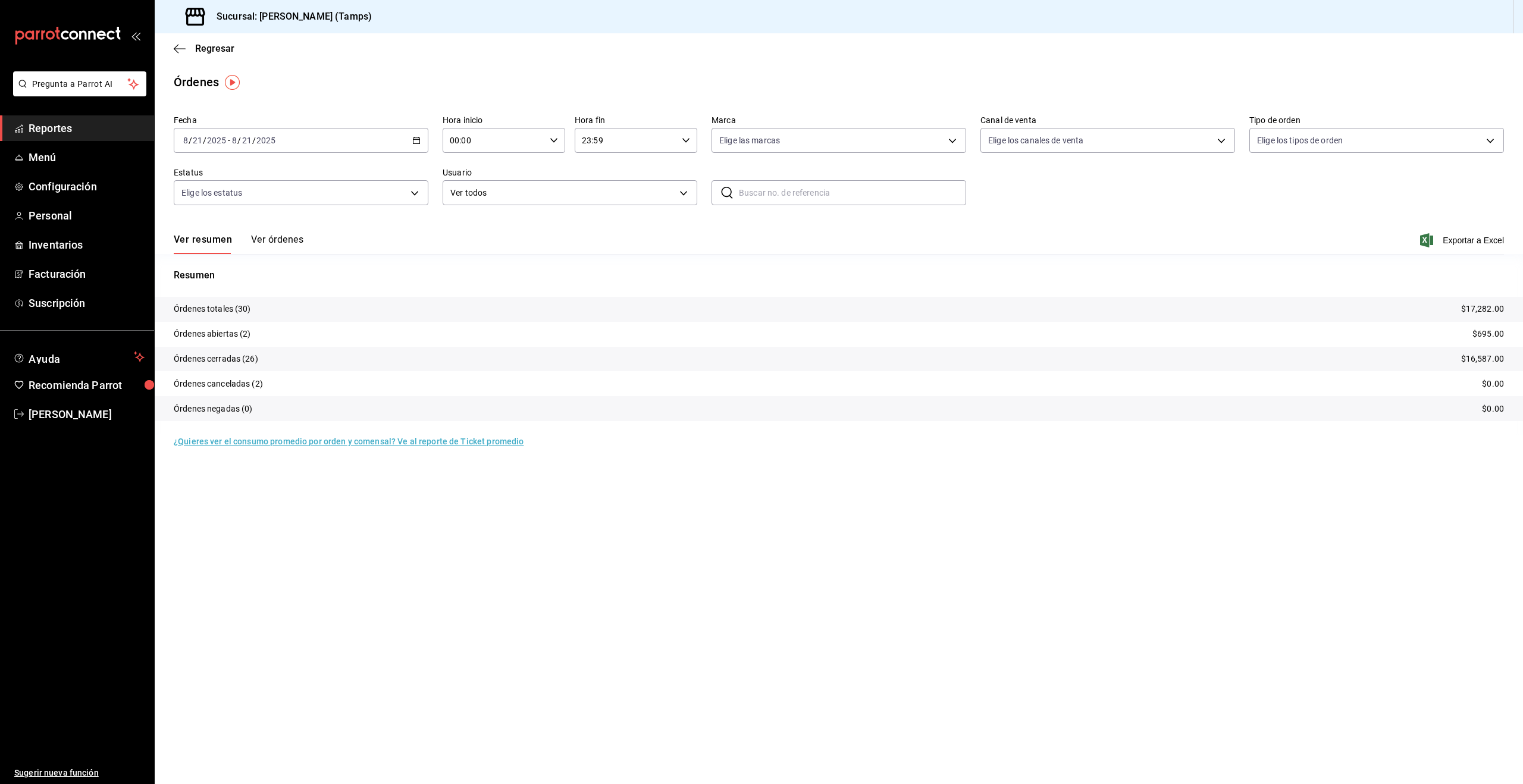
click at [51, 124] on span "Reportes" at bounding box center [86, 128] width 116 height 16
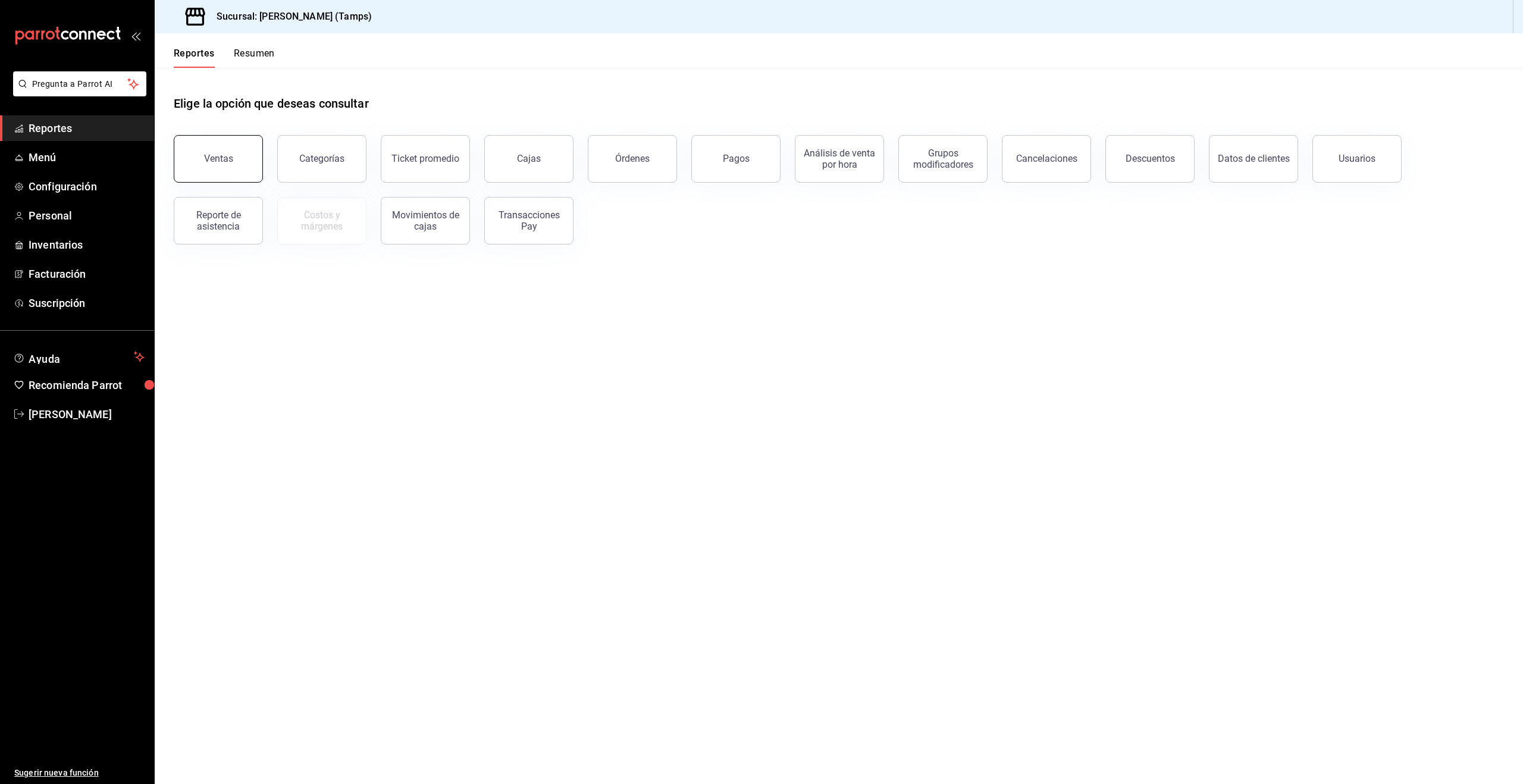
click at [231, 152] on button "Ventas" at bounding box center [218, 159] width 89 height 48
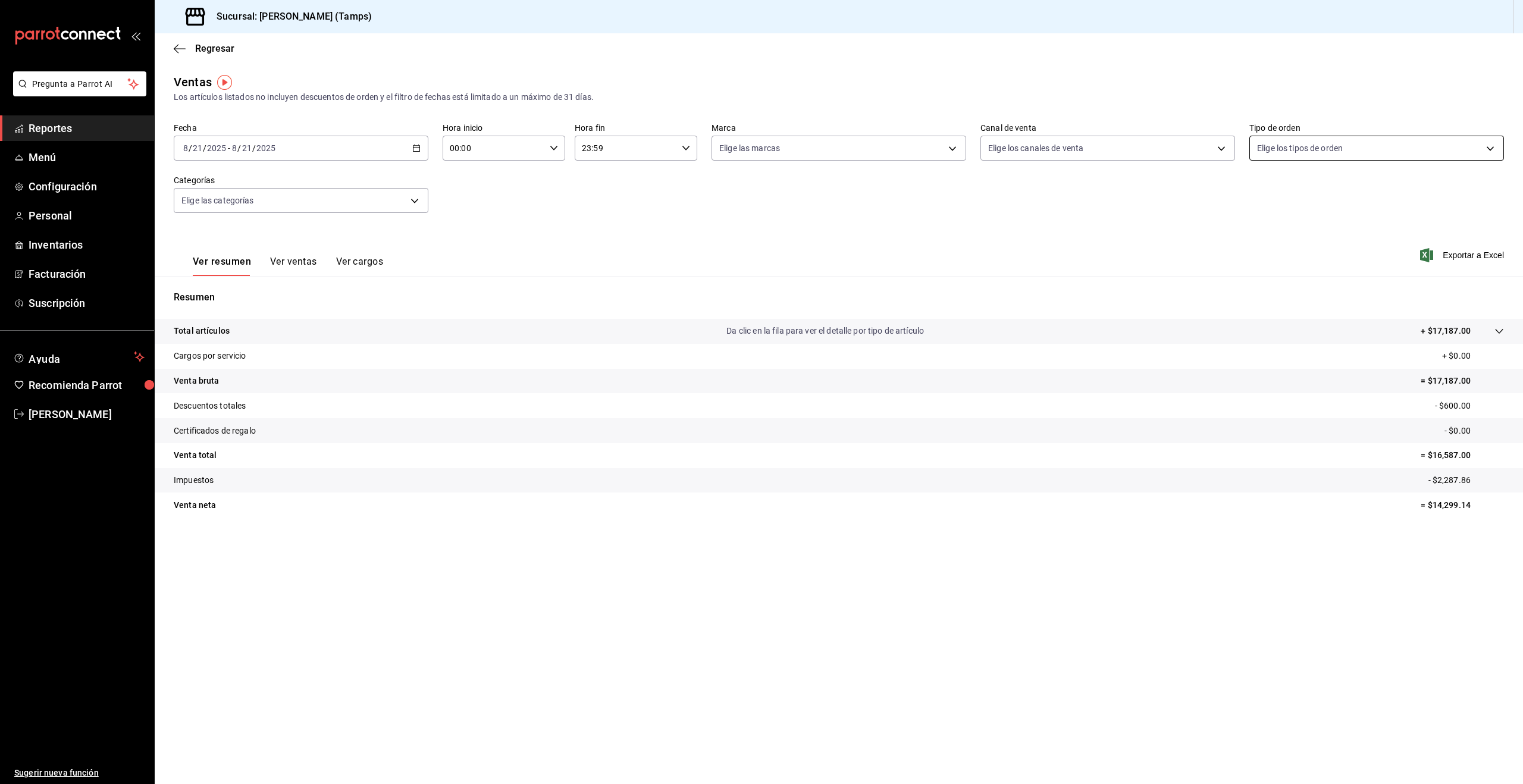
click at [1343, 154] on body "Pregunta a Parrot AI Reportes Menú Configuración Personal Inventarios Facturaci…" at bounding box center [761, 392] width 1523 height 784
click at [60, 128] on div at bounding box center [761, 392] width 1523 height 784
drag, startPoint x: 59, startPoint y: 128, endPoint x: 51, endPoint y: 133, distance: 9.4
click at [58, 128] on span "Reportes" at bounding box center [86, 128] width 116 height 16
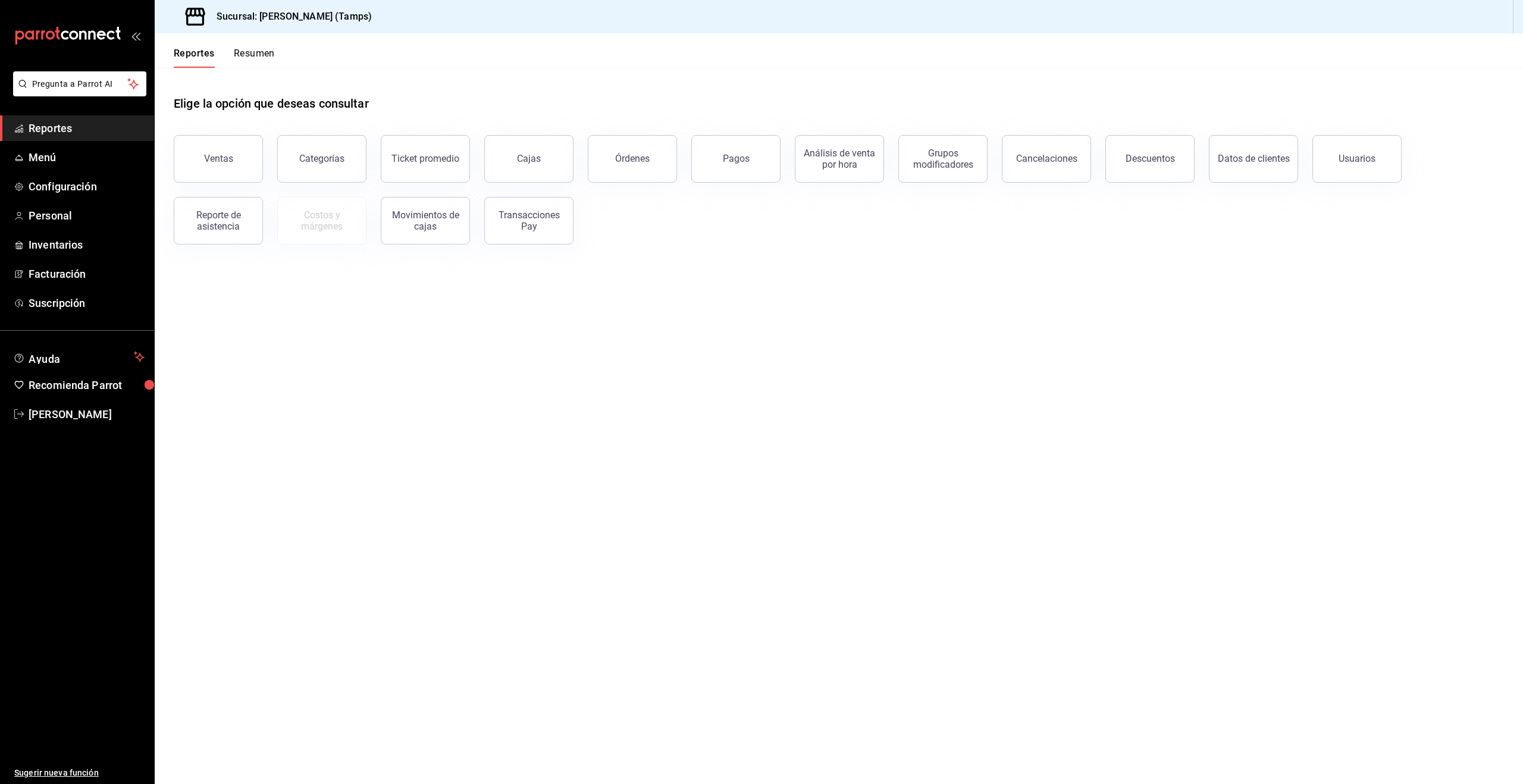
click at [353, 159] on button "Categorías" at bounding box center [321, 159] width 89 height 48
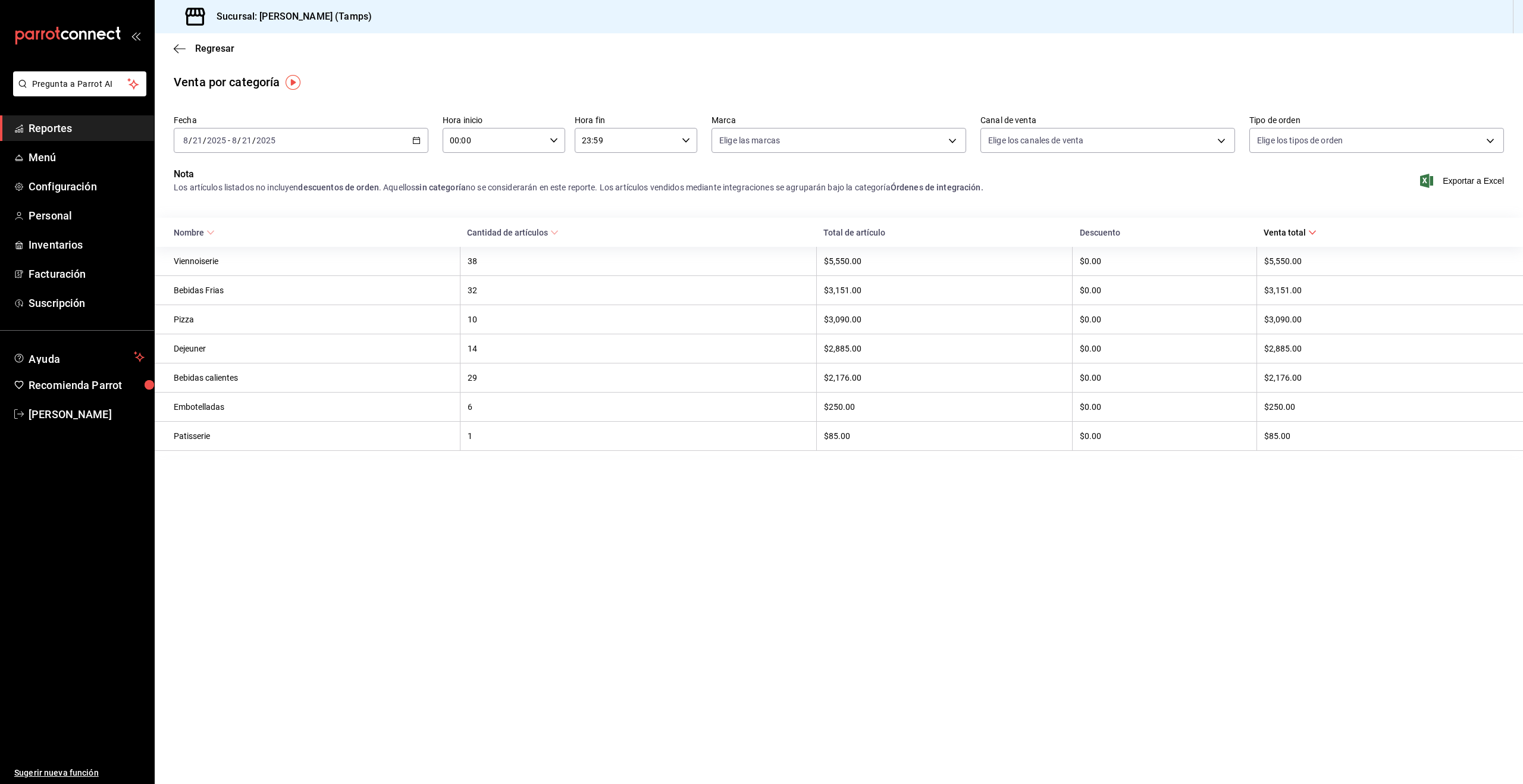
click at [353, 148] on div "[DATE] [DATE] - [DATE] [DATE]" at bounding box center [301, 140] width 255 height 25
click at [212, 221] on li "Semana actual" at bounding box center [229, 229] width 111 height 27
click at [1465, 181] on span "Exportar a Excel" at bounding box center [1463, 180] width 81 height 15
click at [281, 140] on div "[DATE] [DATE] - [DATE] [DATE]" at bounding box center [301, 140] width 255 height 25
click at [238, 229] on span "Semana actual" at bounding box center [230, 230] width 92 height 12
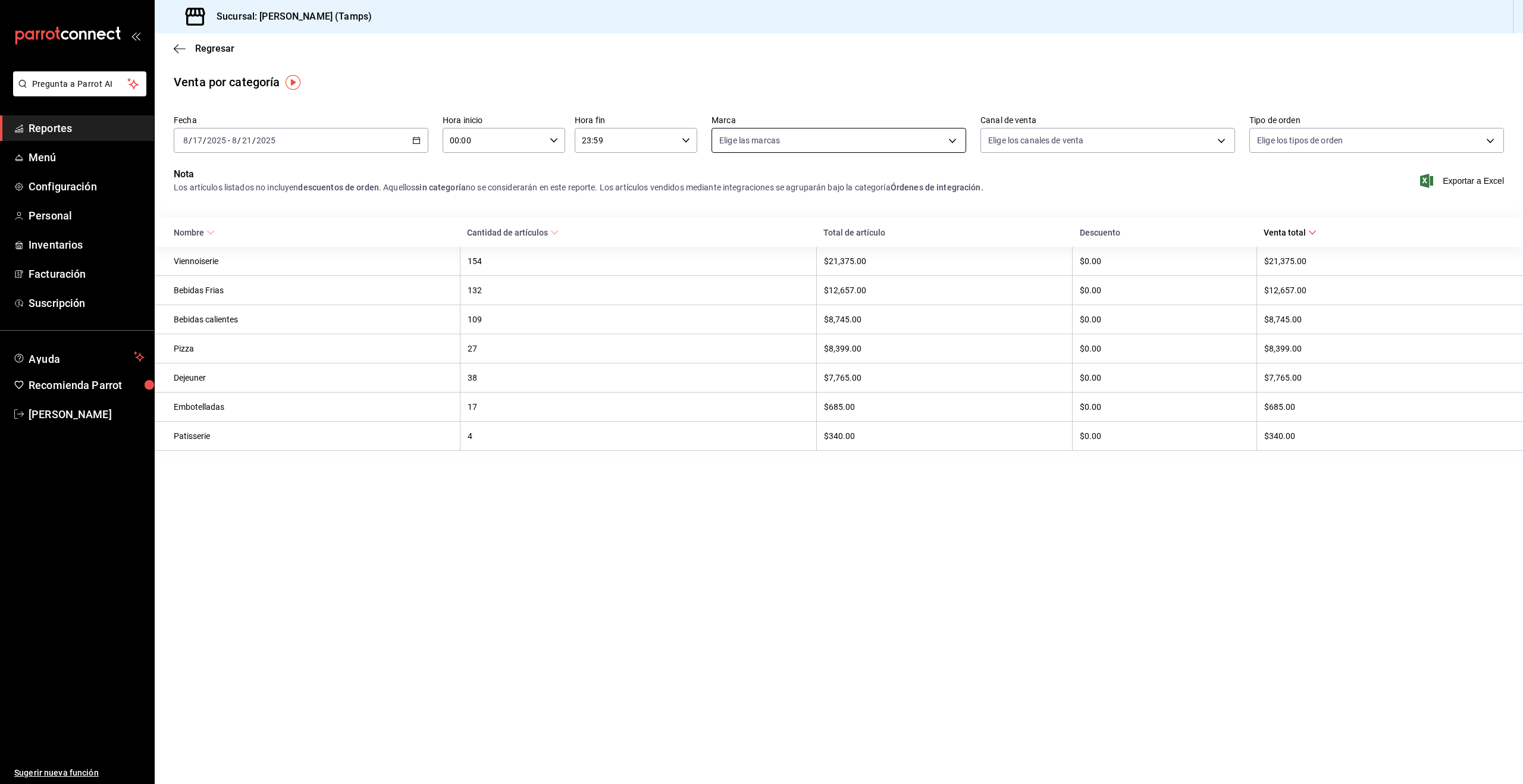
click at [764, 142] on body "Pregunta a Parrot AI Reportes Menú Configuración Personal Inventarios Facturaci…" at bounding box center [761, 392] width 1523 height 784
click at [759, 191] on span "Ver todas" at bounding box center [762, 186] width 36 height 12
type input "aabb2f99-a08b-4925-a0d5-2645b0ebf612"
checkbox input "true"
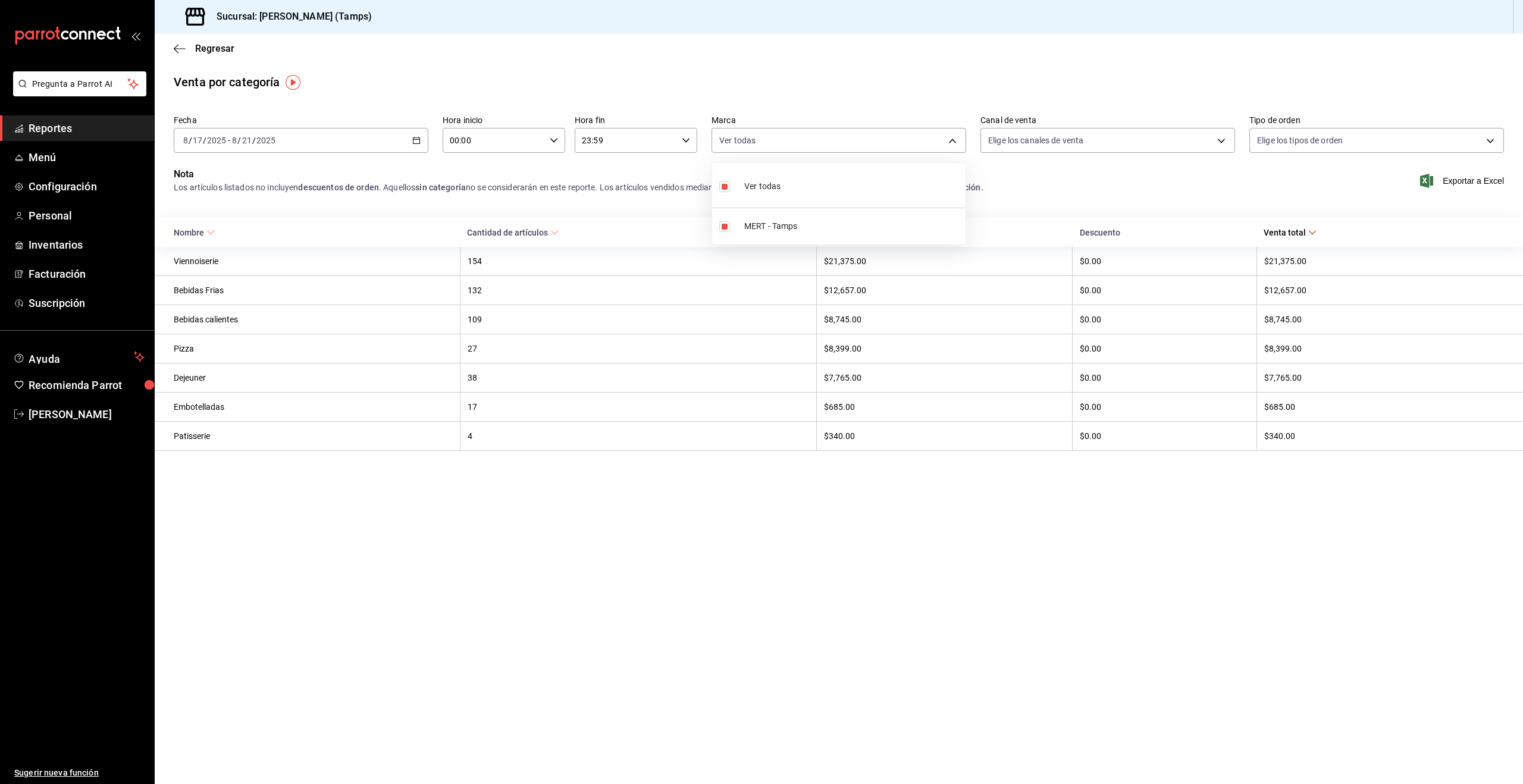
click at [1285, 144] on div at bounding box center [761, 392] width 1523 height 784
click at [1285, 144] on body "Pregunta a Parrot AI Reportes Menú Configuración Personal Inventarios Facturaci…" at bounding box center [761, 392] width 1523 height 784
click at [1174, 151] on div at bounding box center [761, 392] width 1523 height 784
click at [1155, 143] on body "Pregunta a Parrot AI Reportes Menú Configuración Personal Inventarios Facturaci…" at bounding box center [761, 392] width 1523 height 784
click at [944, 113] on div at bounding box center [761, 392] width 1523 height 784
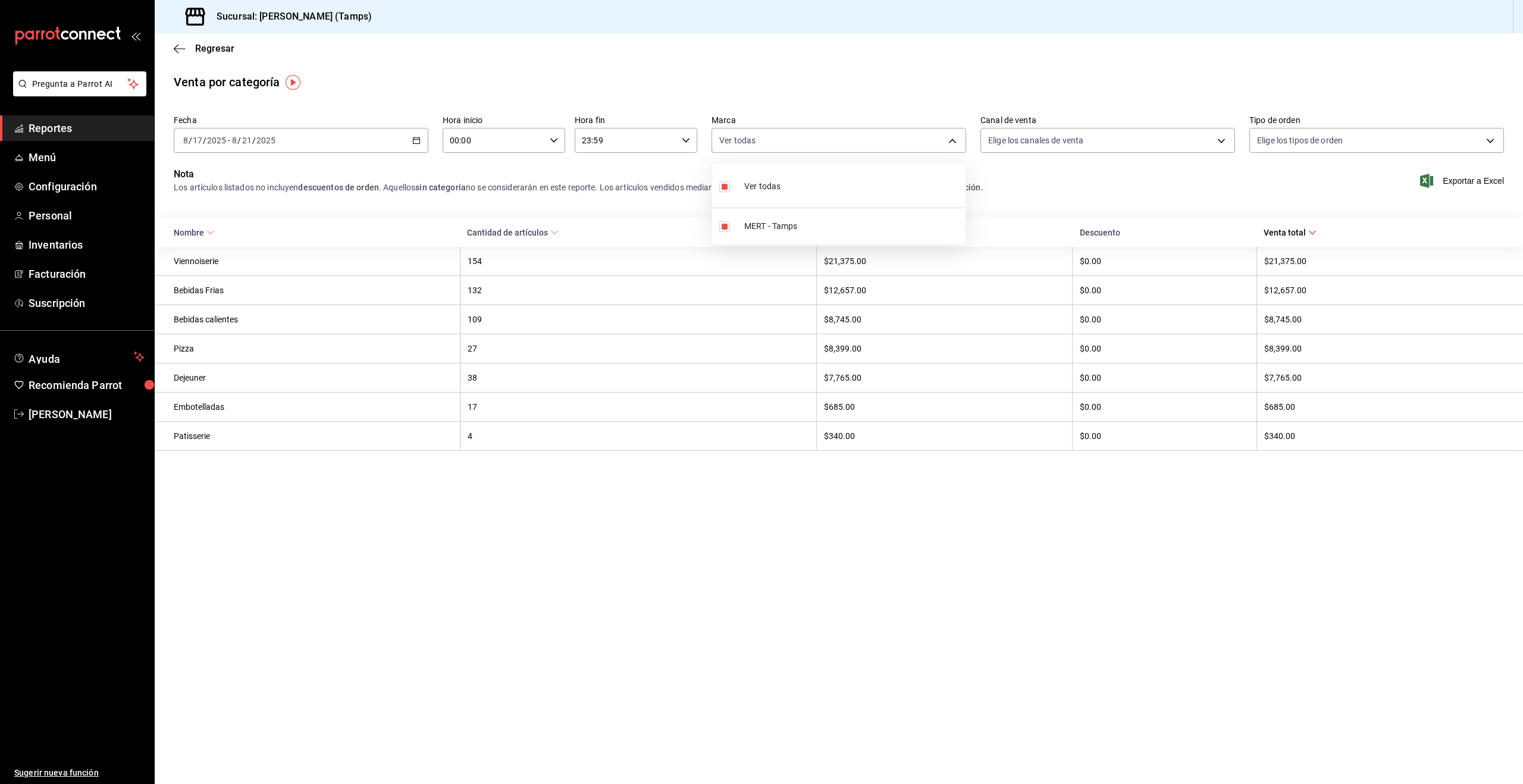
click at [733, 135] on body "Pregunta a Parrot AI Reportes Menú Configuración Personal Inventarios Facturaci…" at bounding box center [761, 392] width 1523 height 784
click at [553, 87] on div at bounding box center [761, 392] width 1523 height 784
